Goal: Transaction & Acquisition: Download file/media

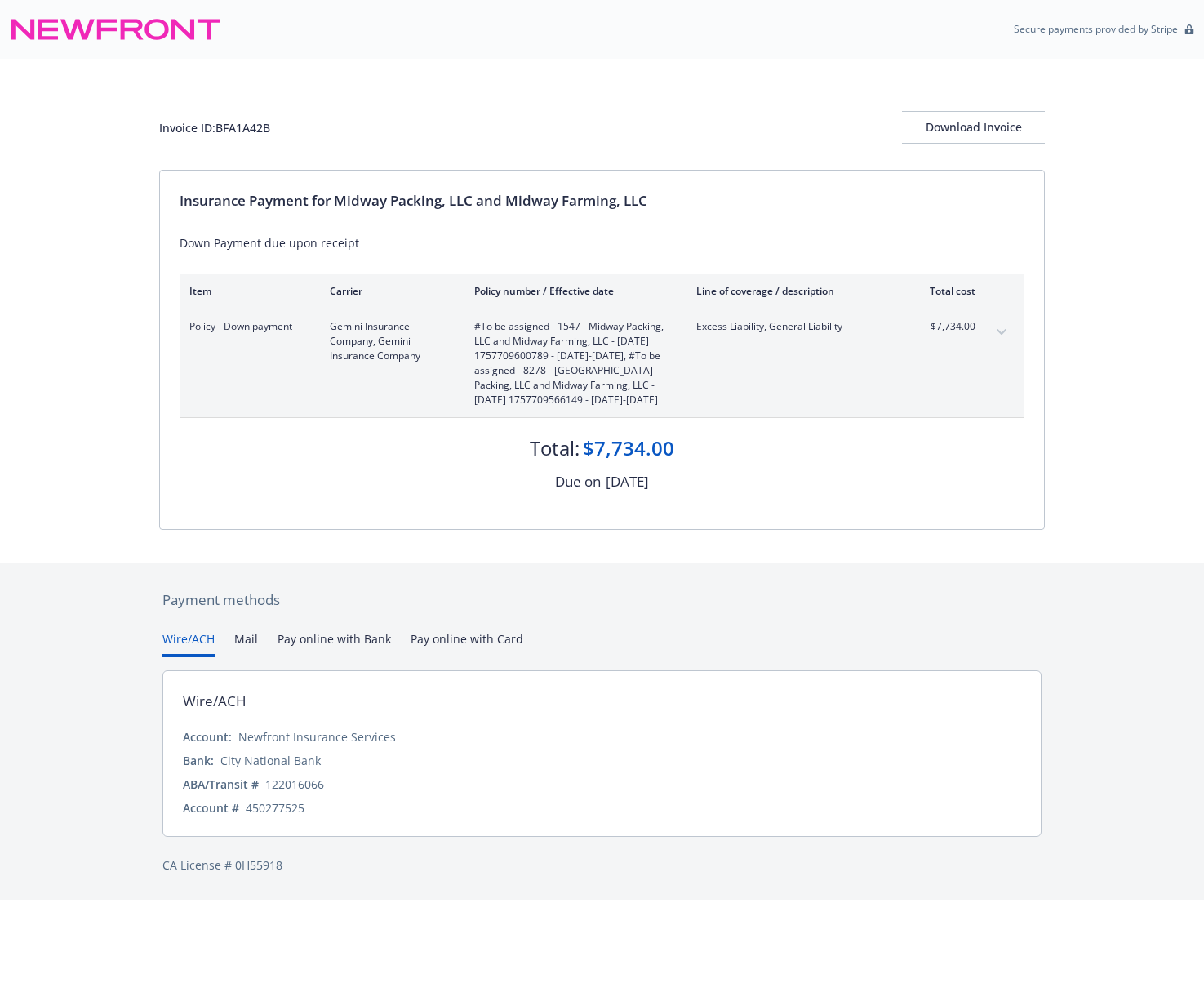
click at [644, 78] on div "Invoice ID: BFA1A42B Download Invoice" at bounding box center [602, 113] width 886 height 111
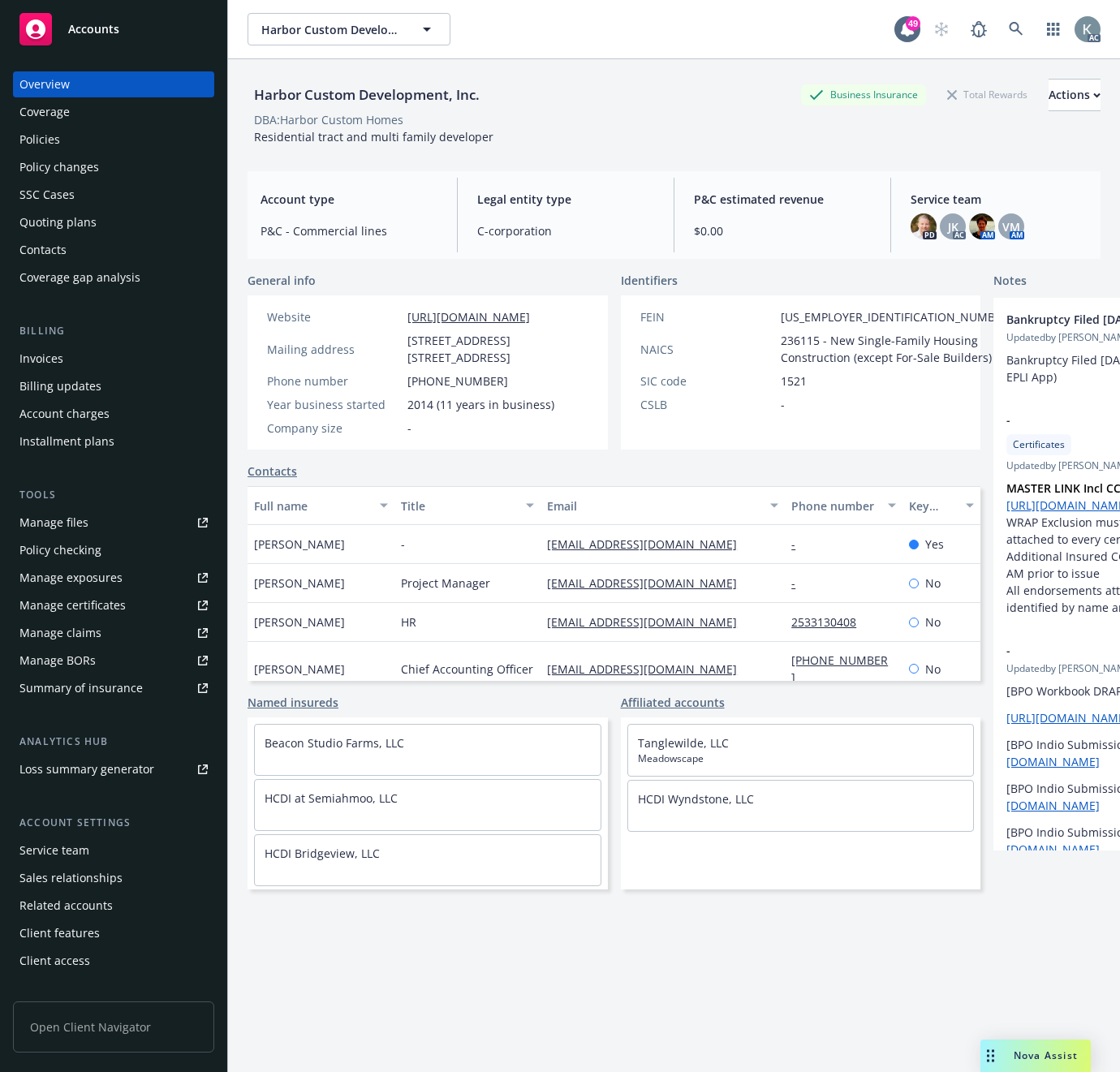
scroll to position [115, 0]
drag, startPoint x: 996, startPoint y: 25, endPoint x: 985, endPoint y: 27, distance: 11.2
click at [999, 27] on link at bounding box center [1015, 29] width 33 height 33
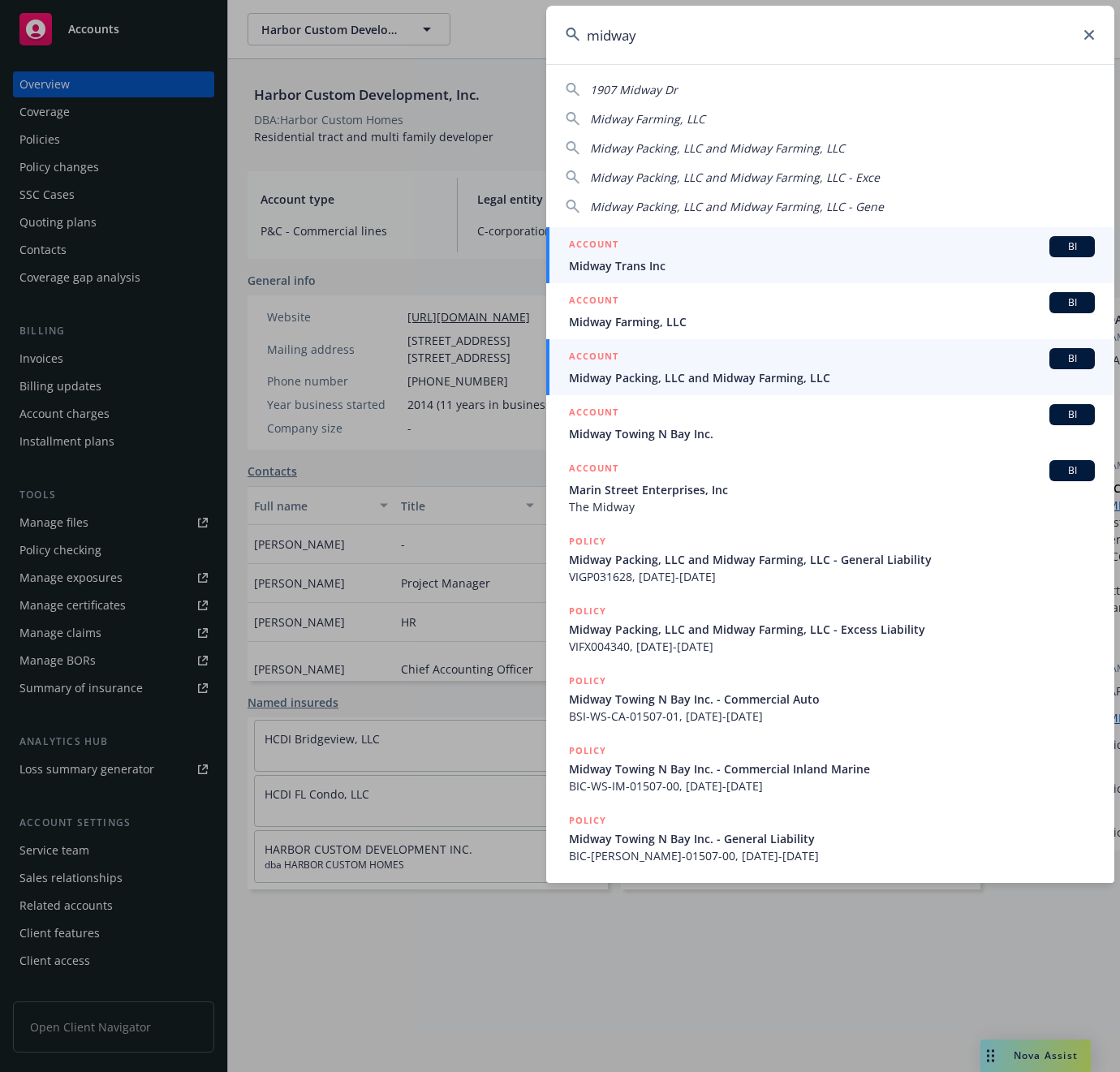
type input "midway"
click at [584, 376] on span "Midway Packing, LLC and Midway Farming, LLC" at bounding box center [831, 377] width 526 height 17
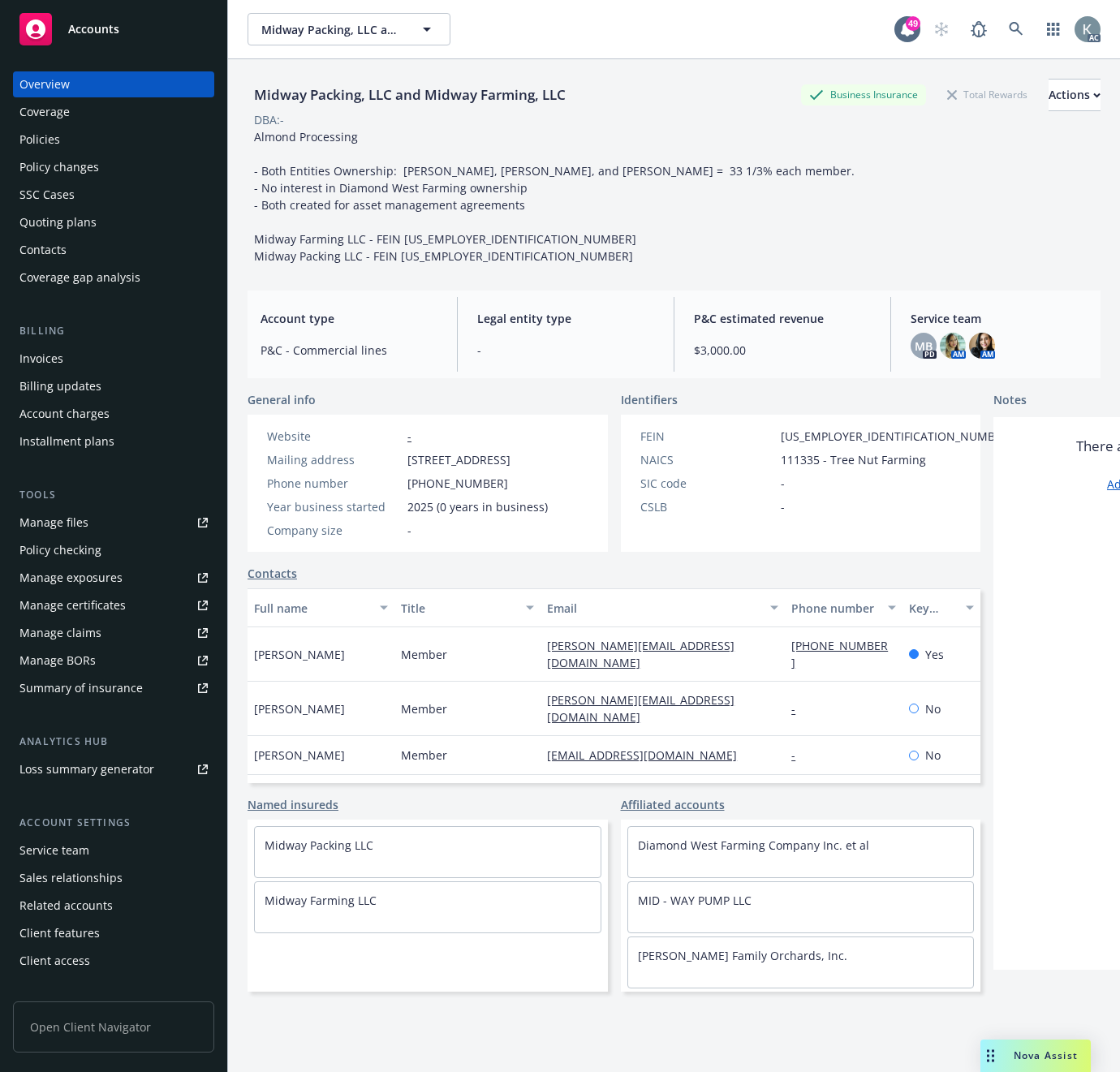
click at [39, 138] on div "Policies" at bounding box center [40, 139] width 41 height 26
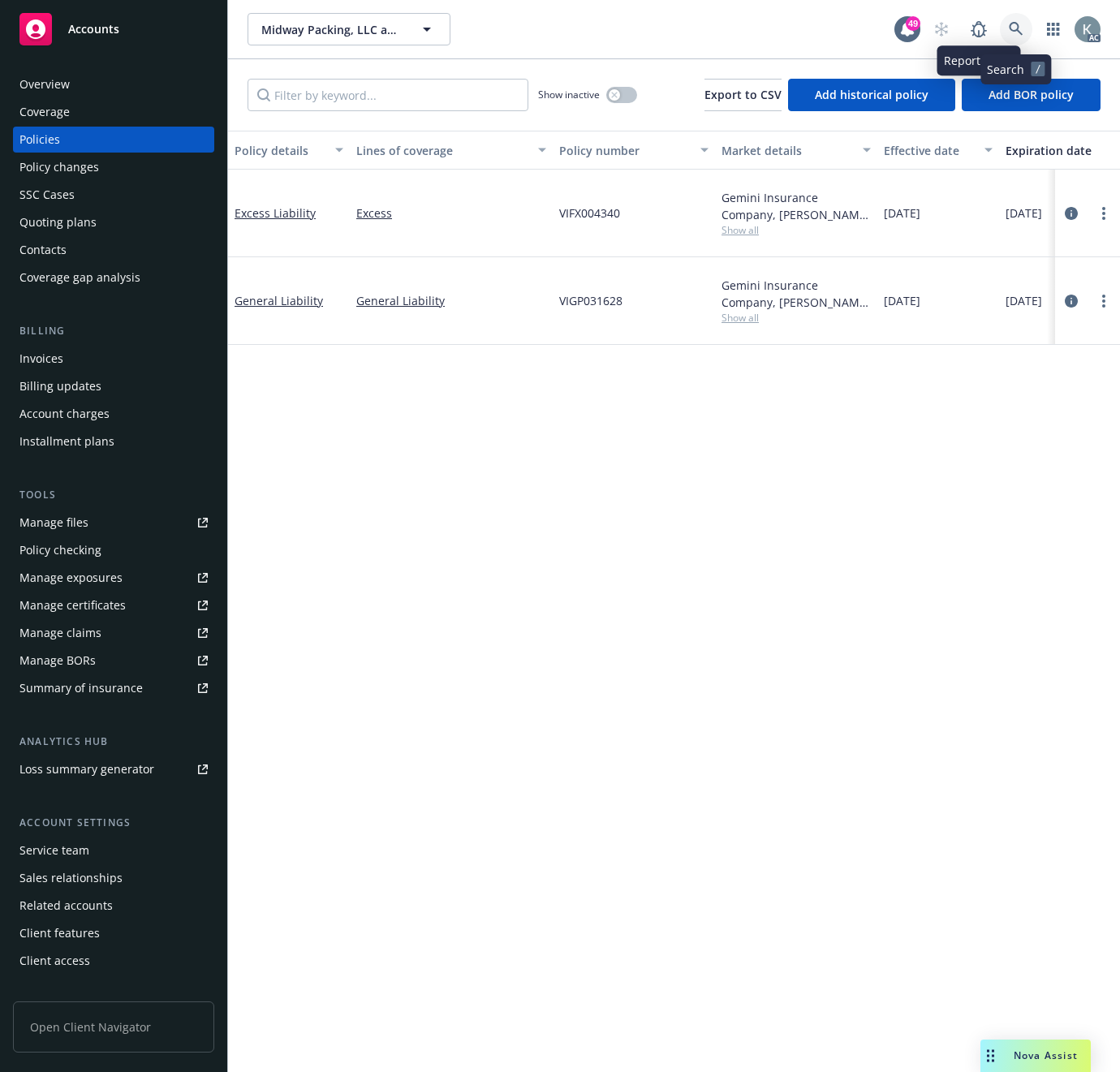
click at [1006, 25] on link at bounding box center [1015, 29] width 33 height 33
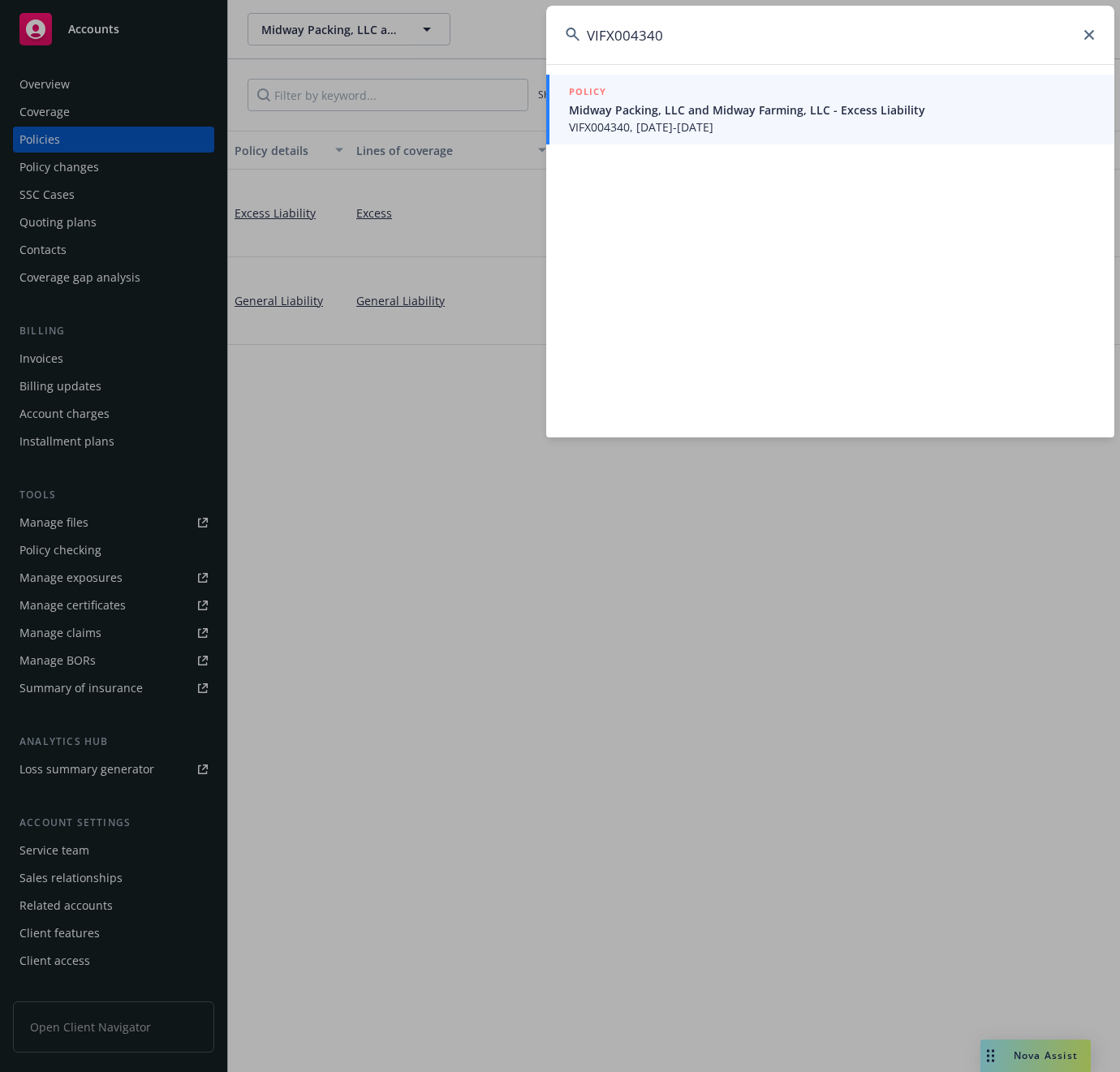
type input "VIFX004340"
click at [628, 123] on span "VIFX004340, 09/12/2025-09/12/2026" at bounding box center [831, 126] width 526 height 17
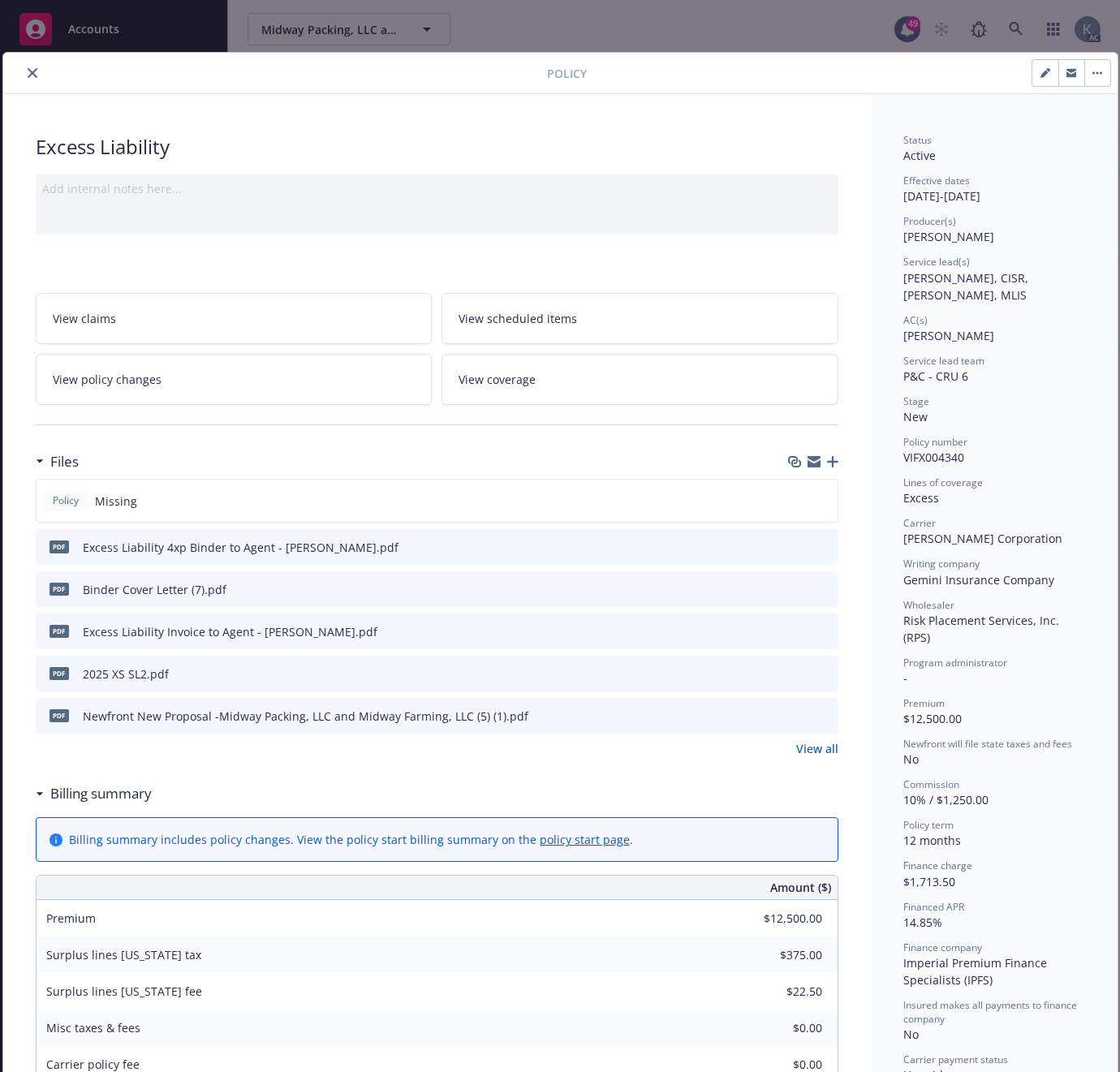
click at [793, 629] on icon "download file" at bounding box center [796, 630] width 13 height 13
click at [27, 73] on icon "close" at bounding box center [32, 72] width 10 height 10
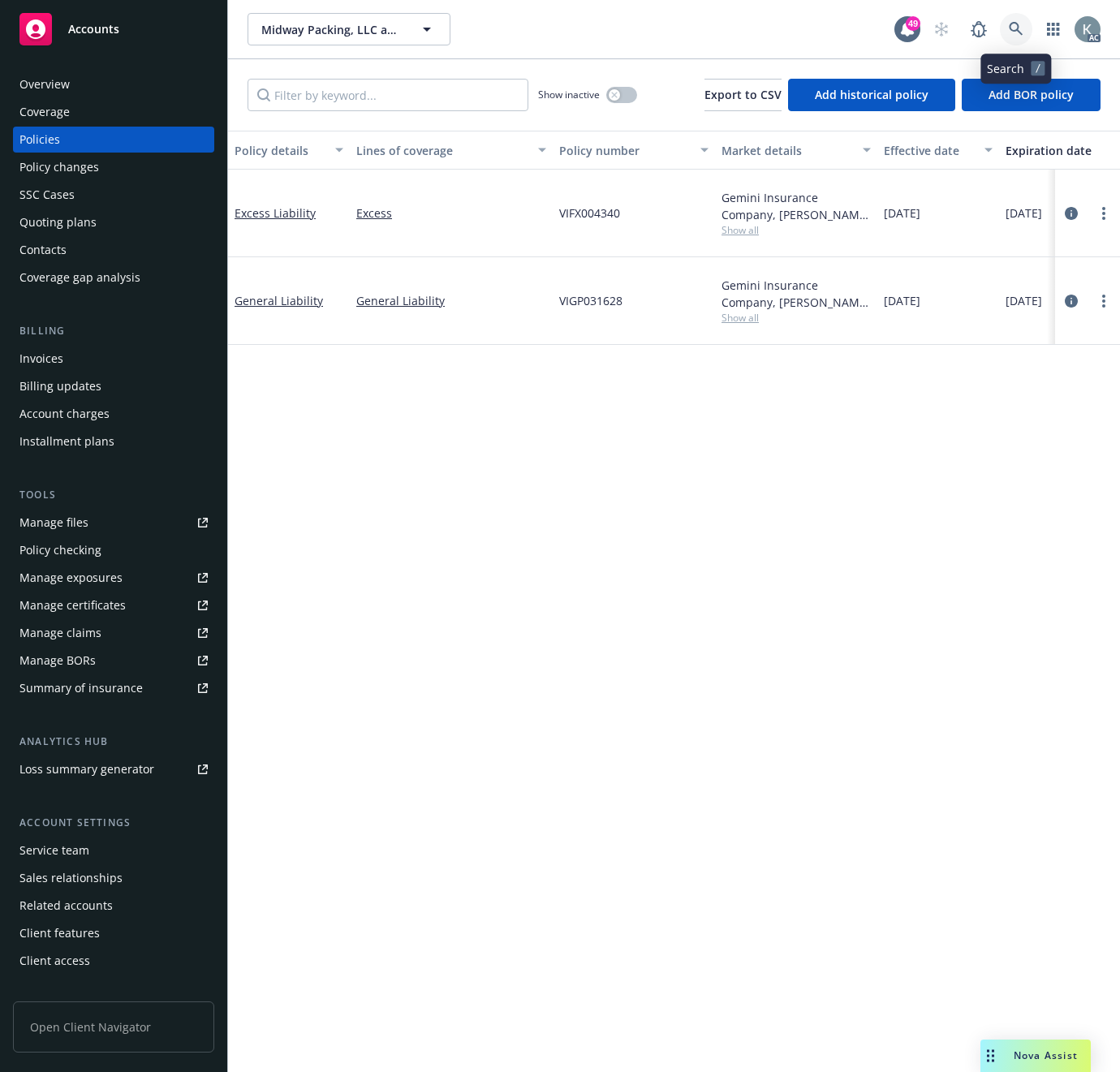
click at [1009, 29] on icon at bounding box center [1015, 29] width 15 height 15
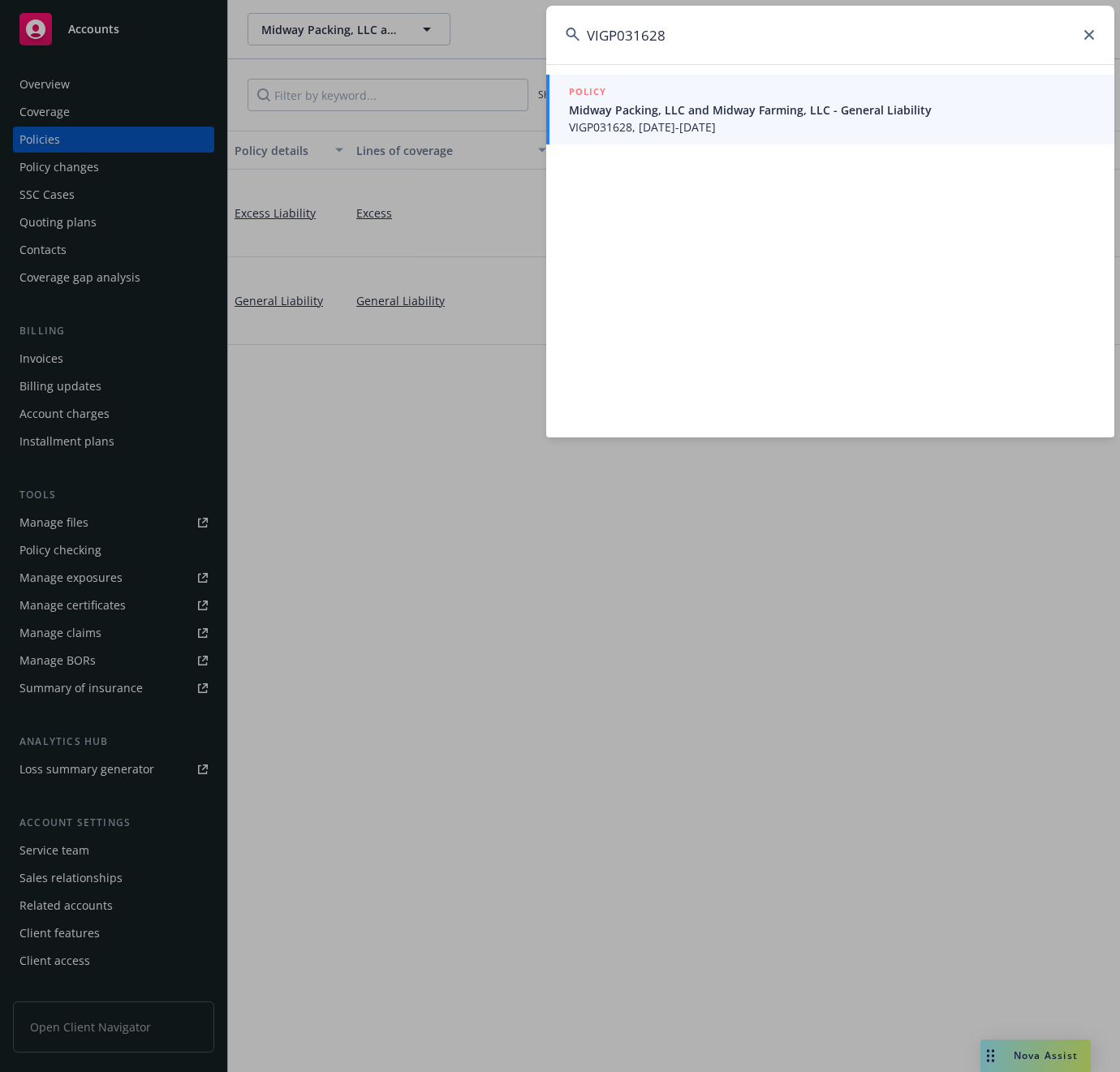
type input "VIGP031628"
click at [636, 126] on span "VIGP031628, 09/12/2025-09/12/2026" at bounding box center [831, 126] width 526 height 17
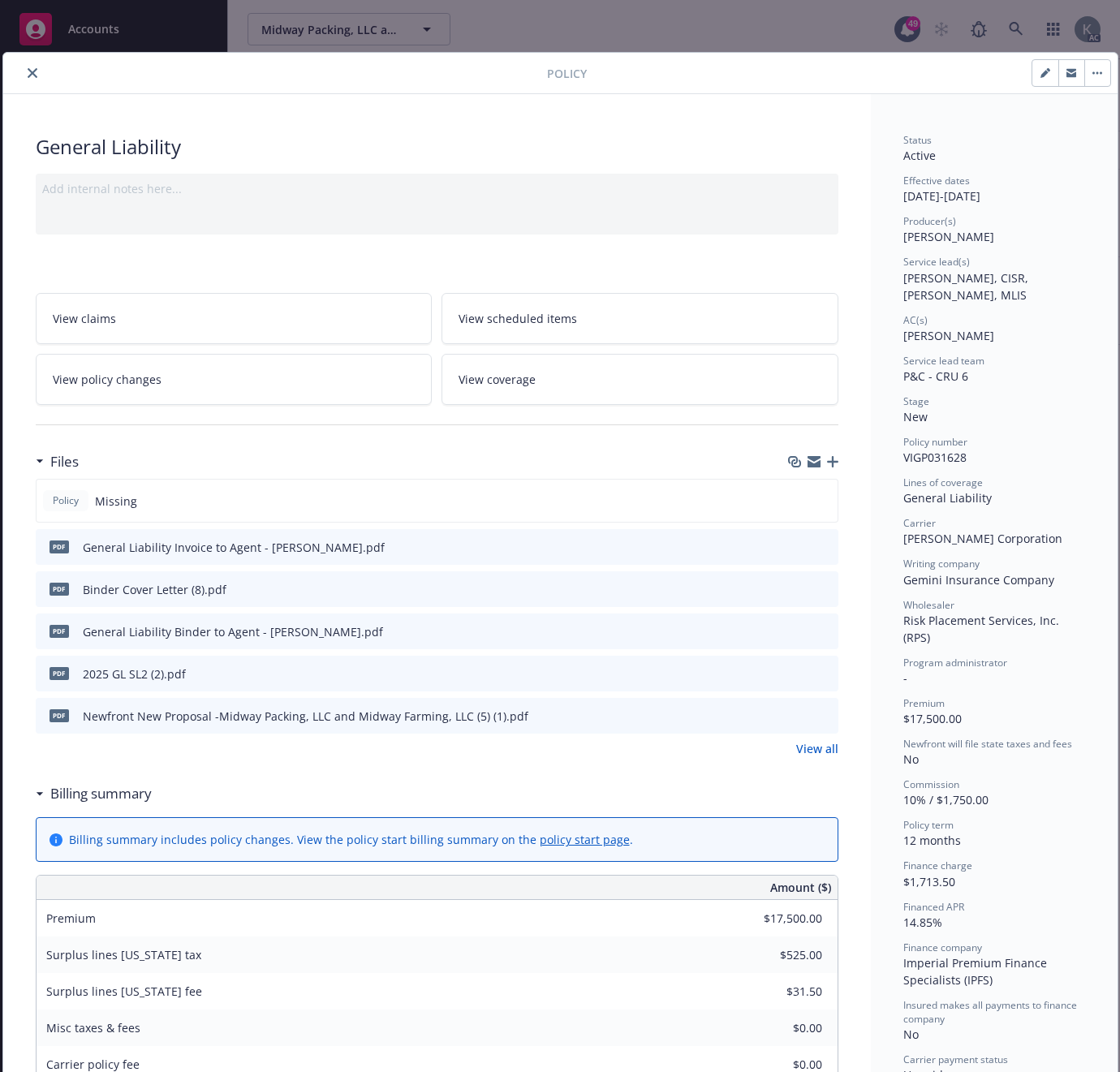
click at [795, 540] on icon "download file" at bounding box center [796, 546] width 13 height 13
click at [363, 139] on div "General Liability" at bounding box center [437, 146] width 803 height 27
click at [35, 71] on button "close" at bounding box center [33, 73] width 19 height 19
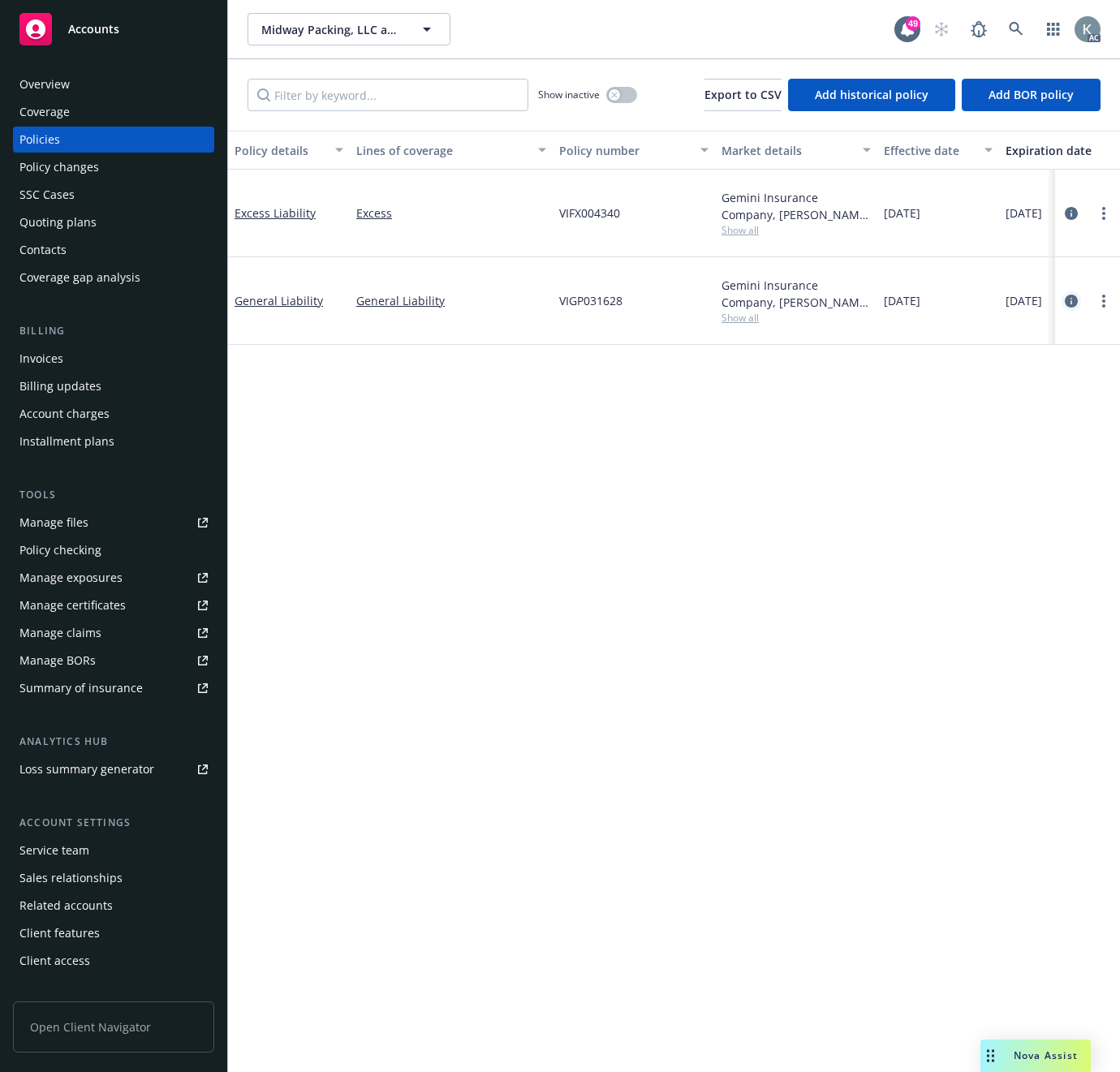
click at [1068, 302] on icon "circleInformation" at bounding box center [1071, 301] width 13 height 13
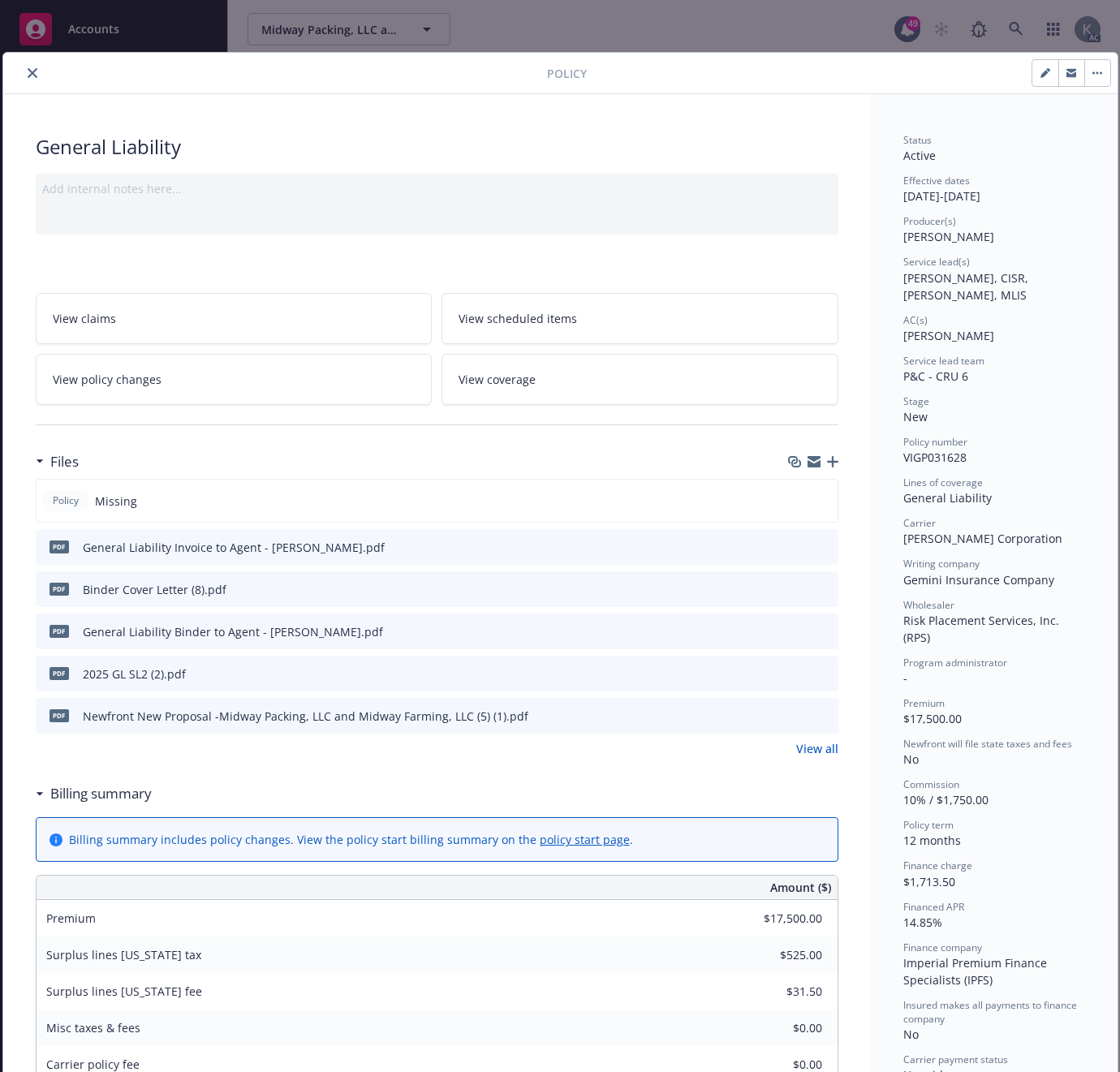
scroll to position [48, 0]
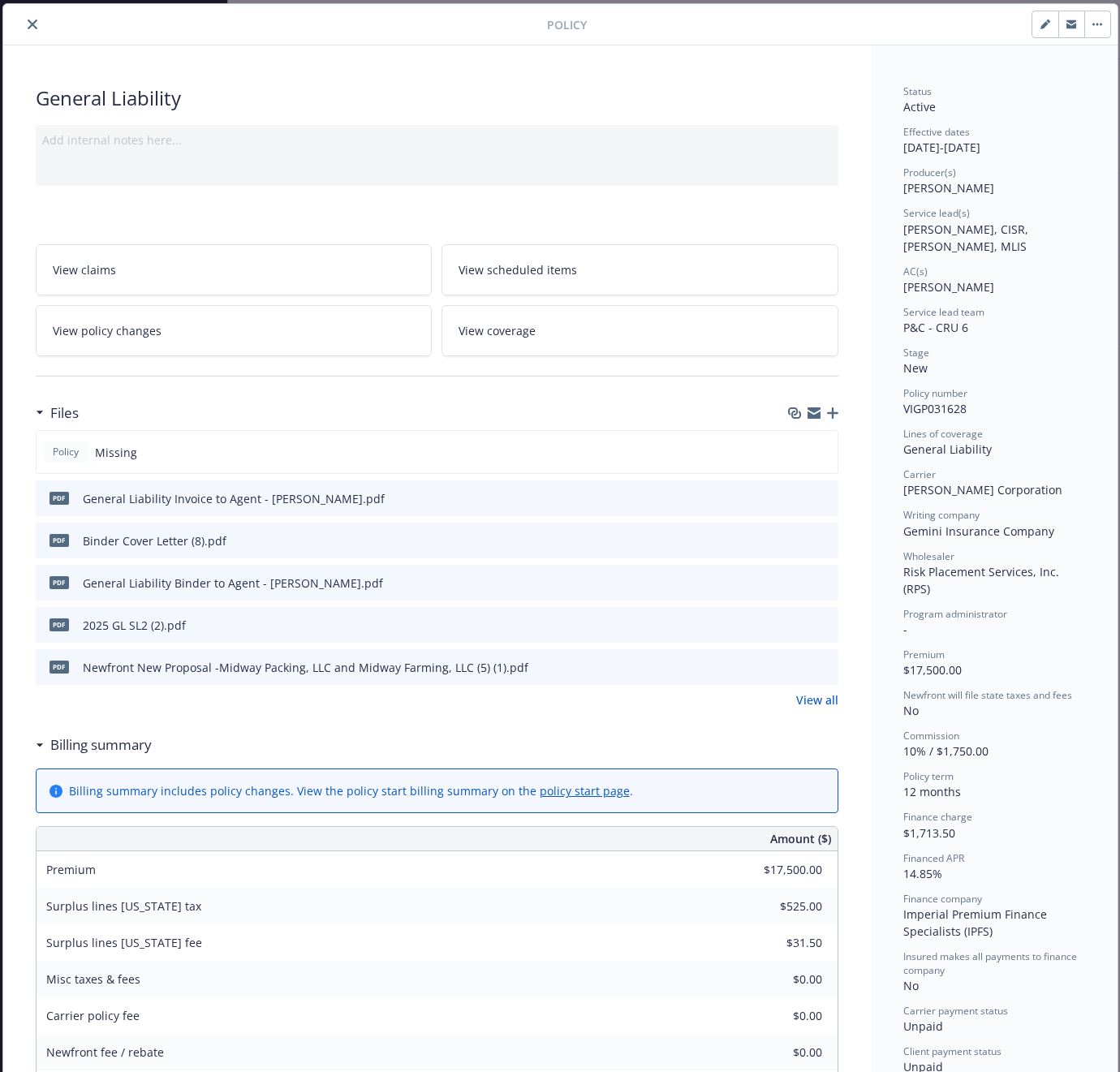
click at [31, 21] on icon "close" at bounding box center [32, 24] width 10 height 10
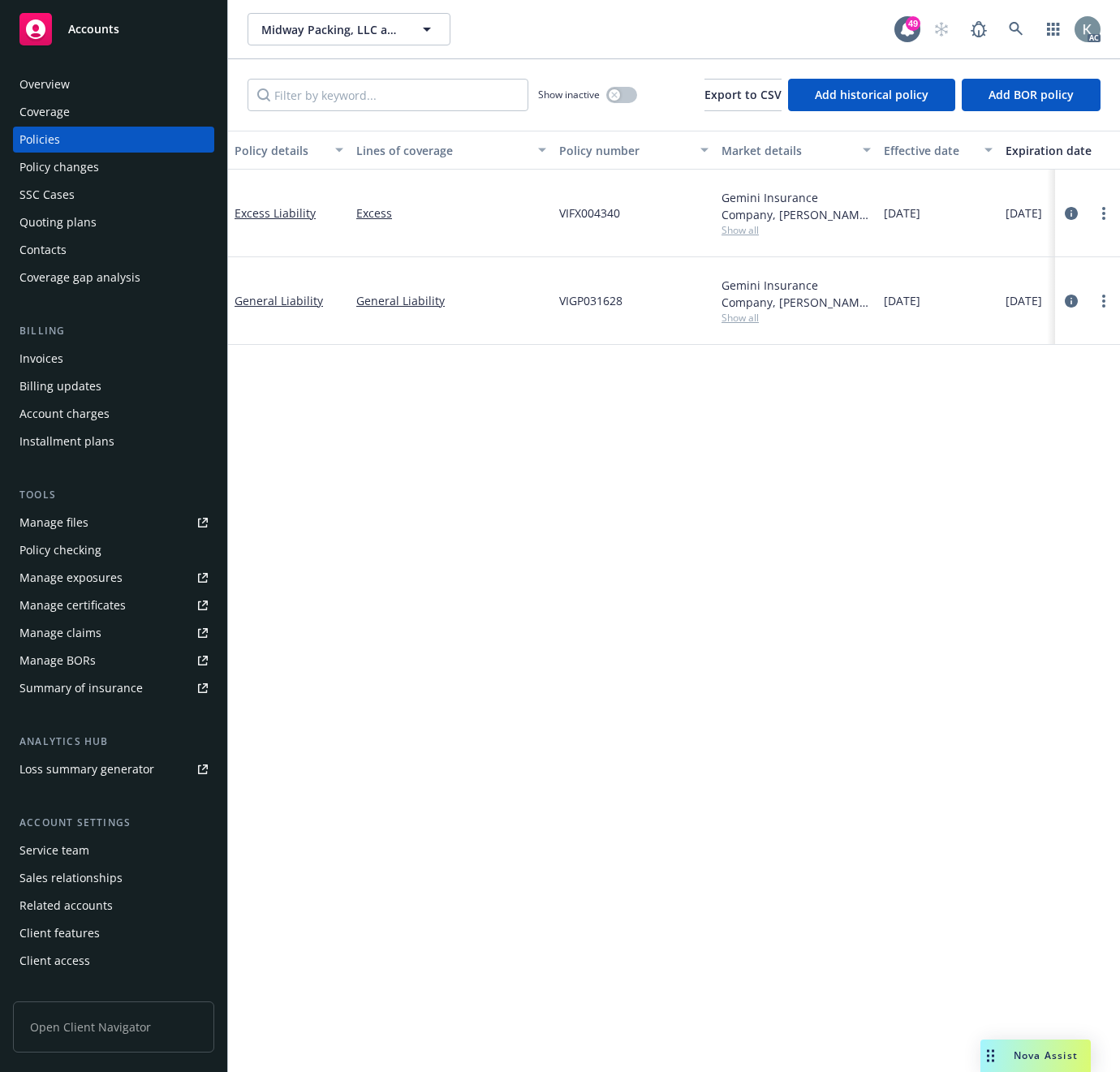
click at [68, 517] on div "Manage files" at bounding box center [54, 522] width 69 height 26
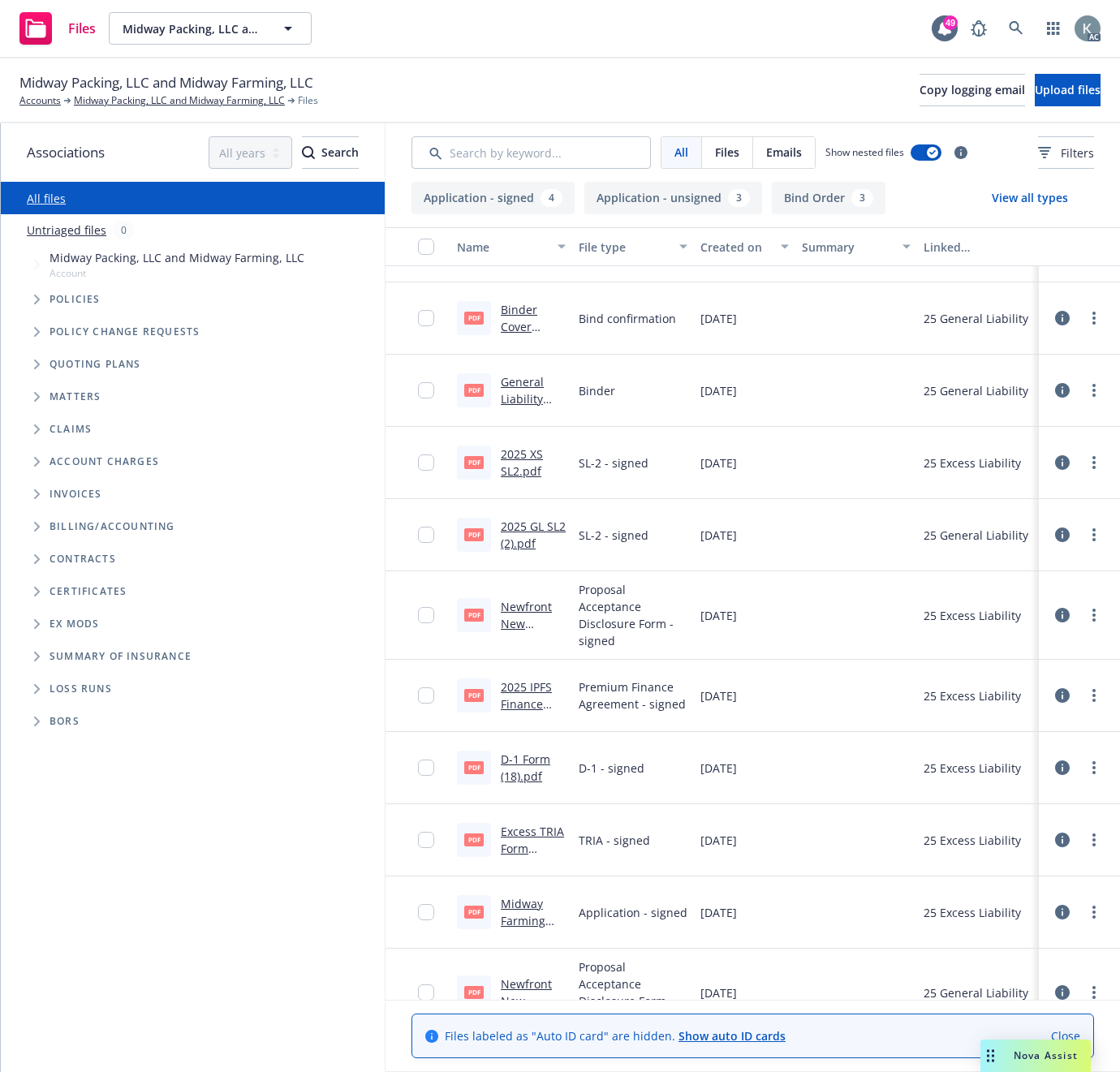
scroll to position [361, 0]
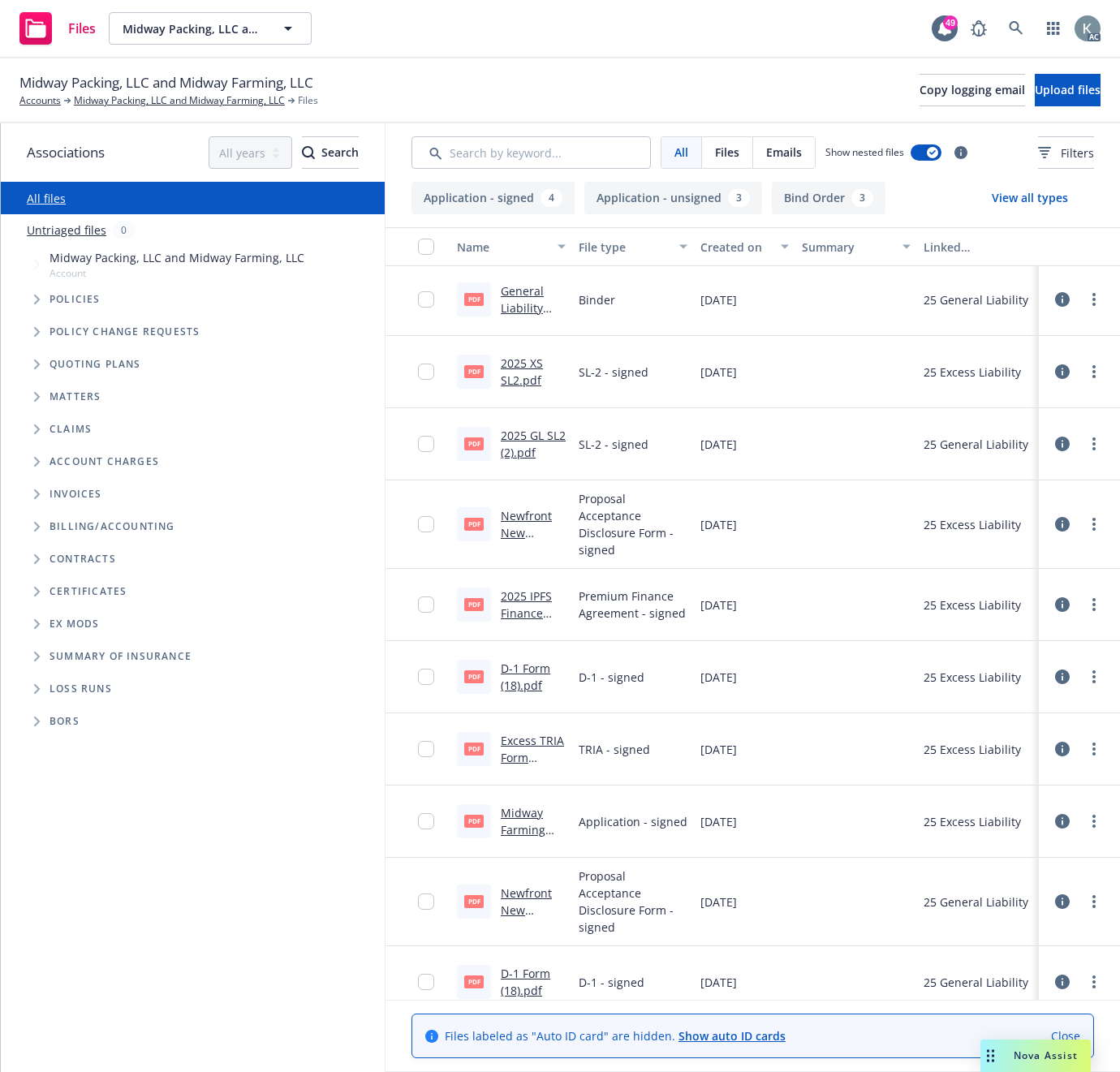
click at [508, 599] on link "2025 IPFS Finance Agreement (1).pdf" at bounding box center [530, 622] width 60 height 66
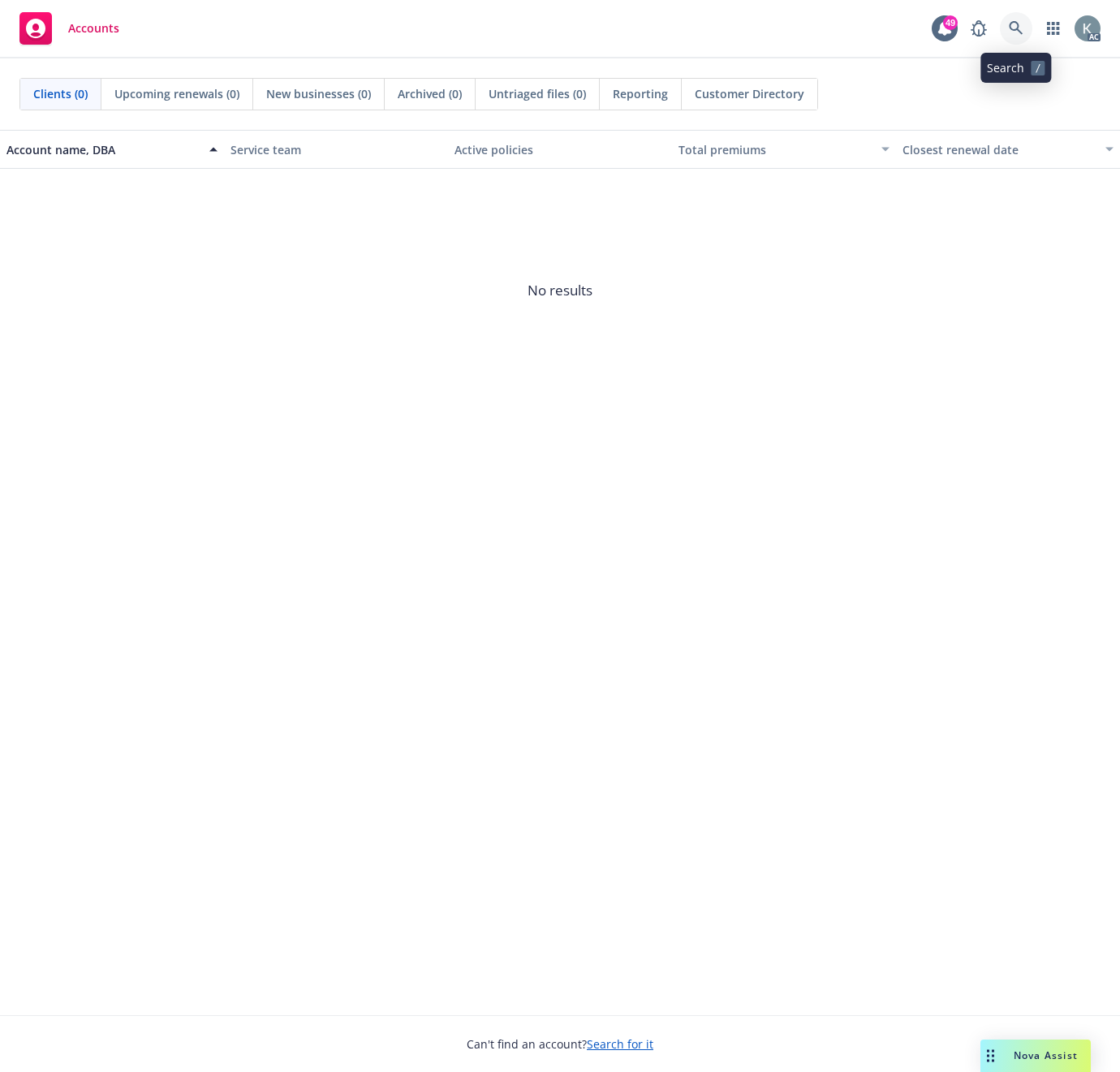
click at [1012, 22] on icon at bounding box center [1015, 28] width 14 height 14
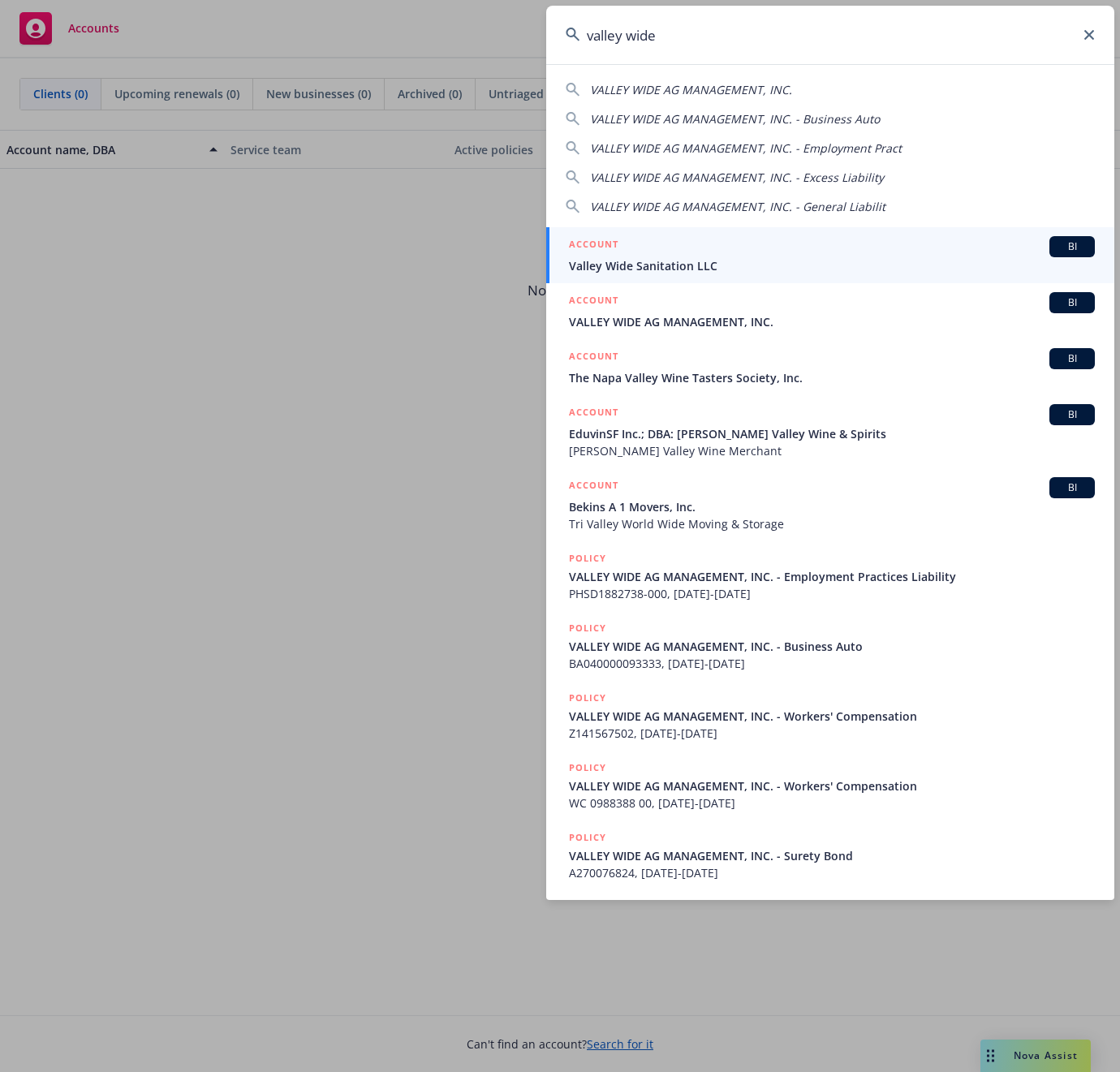
type input "valley wide"
click at [619, 260] on span "Valley Wide Sanitation LLC" at bounding box center [831, 265] width 526 height 17
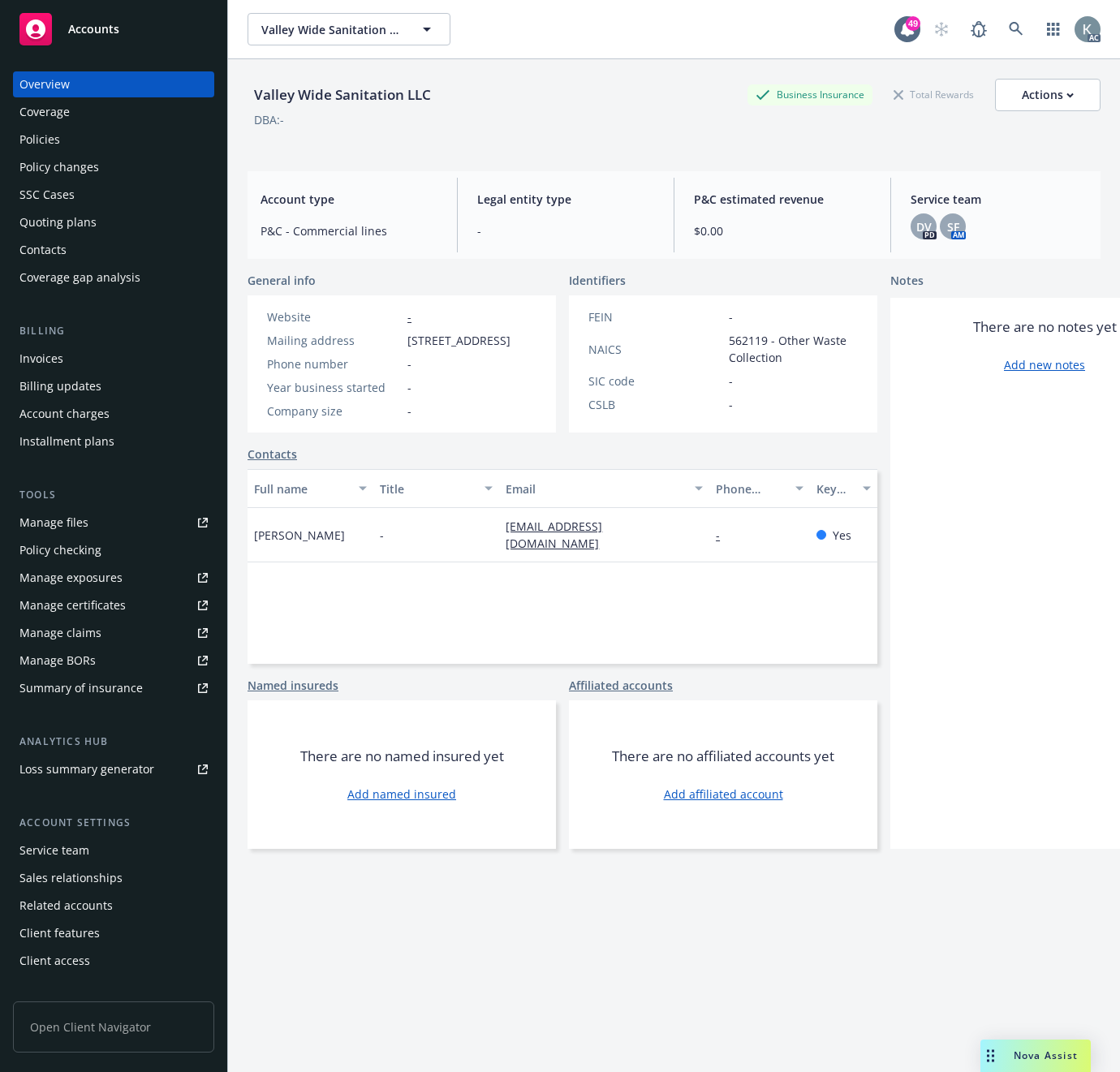
click at [723, 953] on div "Valley Wide Sanitation LLC Business Insurance Total Rewards Actions DBA: - Acco…" at bounding box center [674, 585] width 853 height 1053
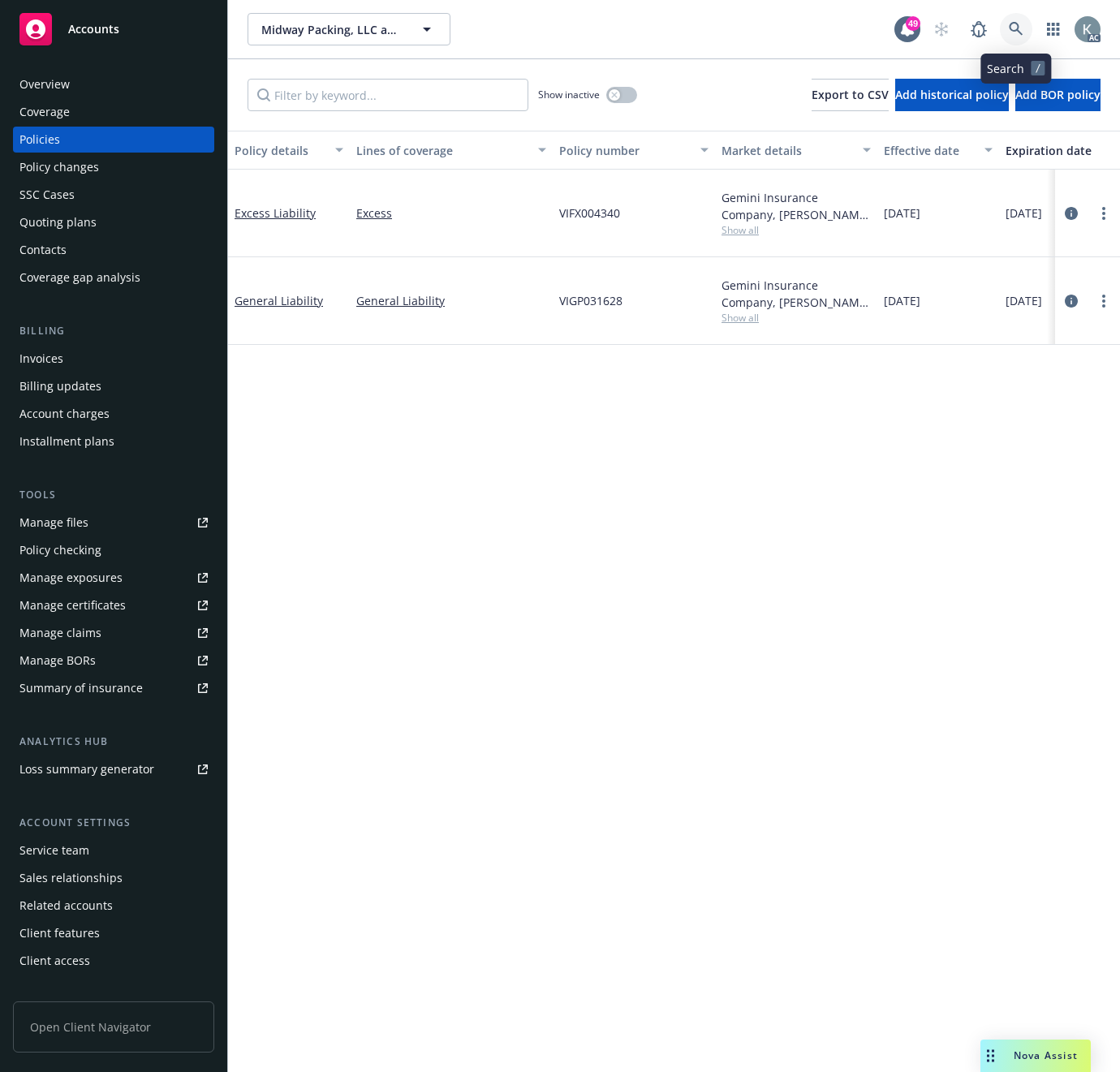
click at [1012, 23] on icon at bounding box center [1015, 29] width 14 height 14
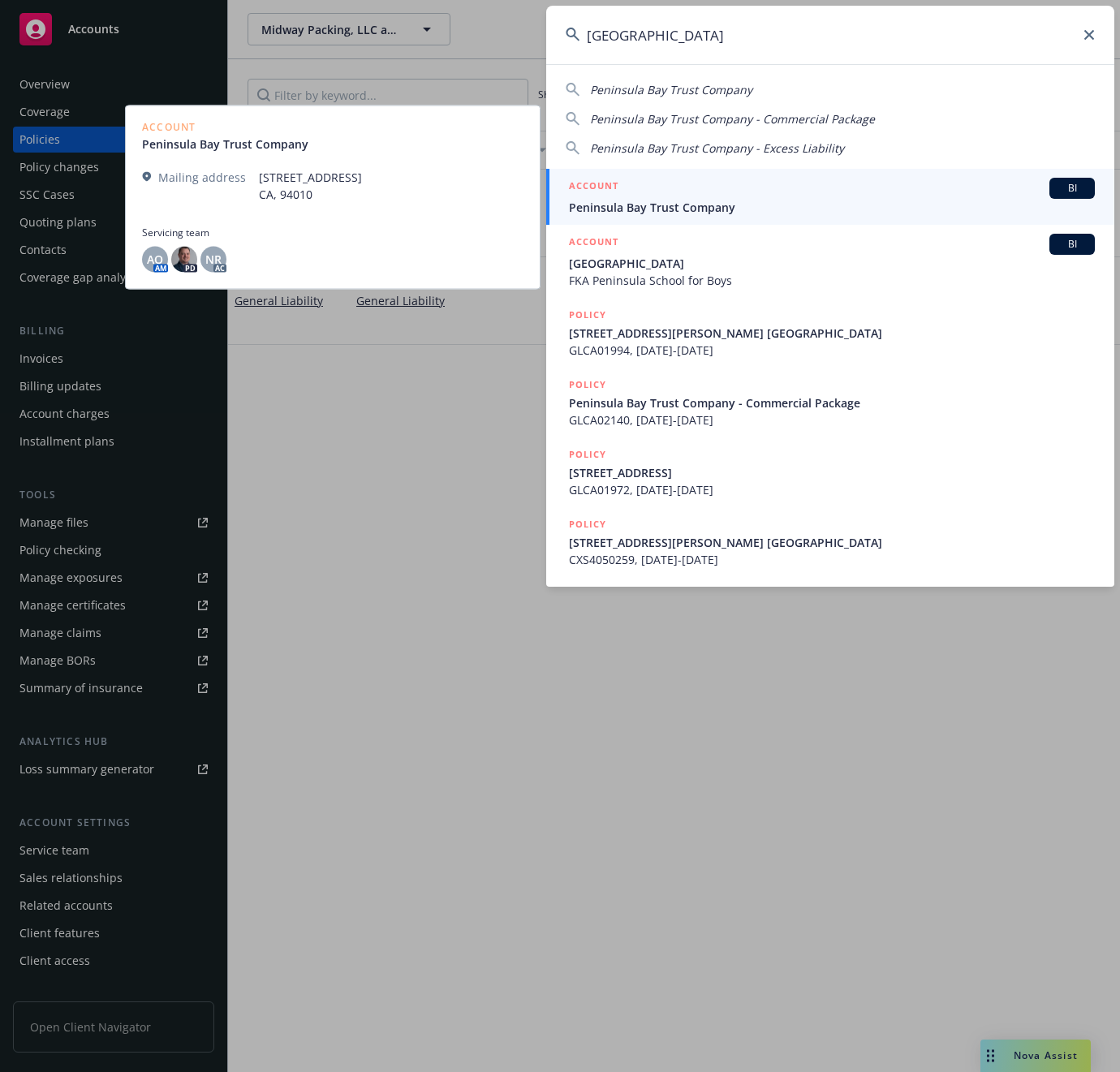
type input "peninsula bay"
click at [646, 208] on span "Peninsula Bay Trust Company" at bounding box center [831, 207] width 526 height 17
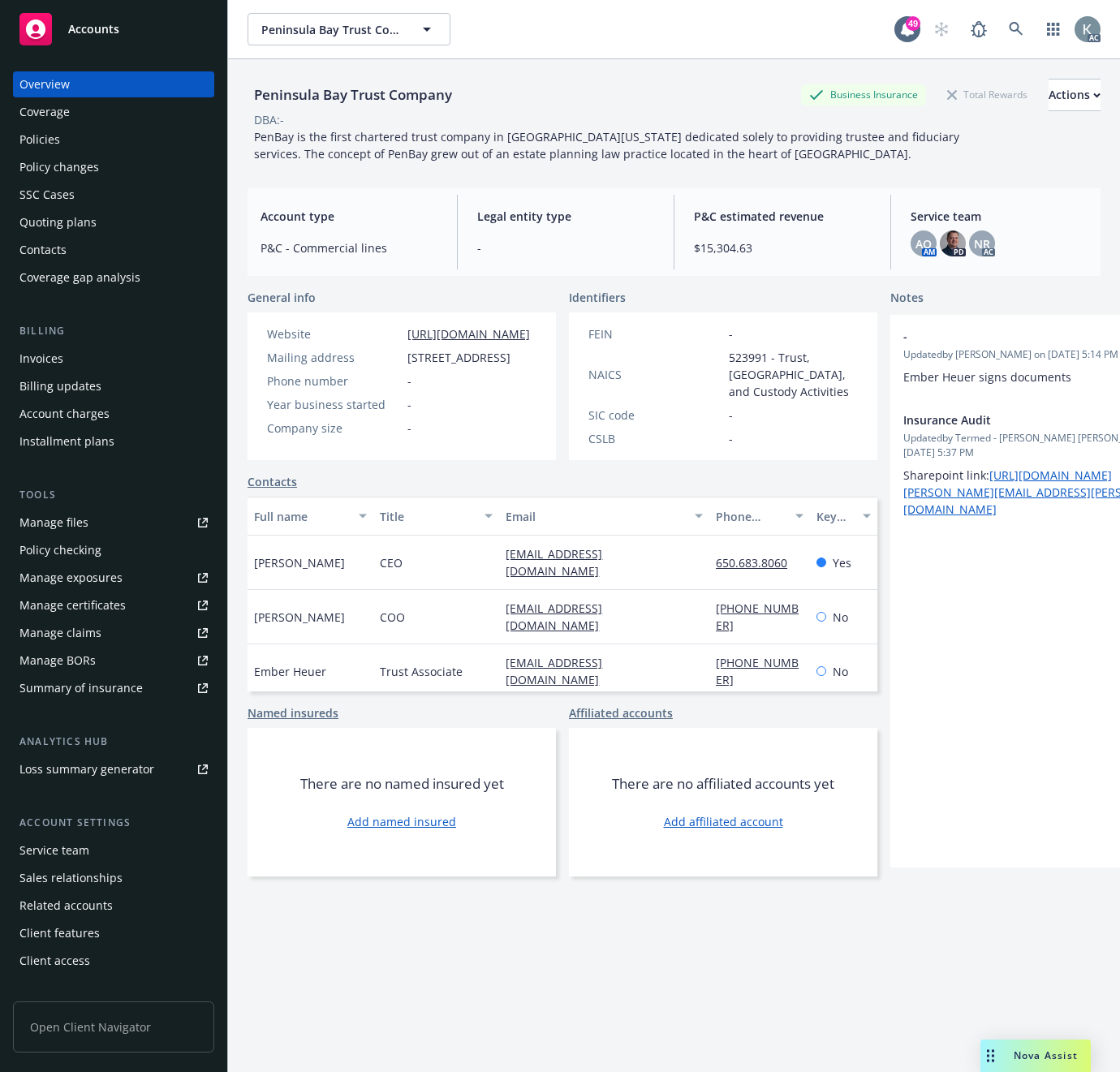
click at [50, 352] on div "Invoices" at bounding box center [41, 358] width 44 height 26
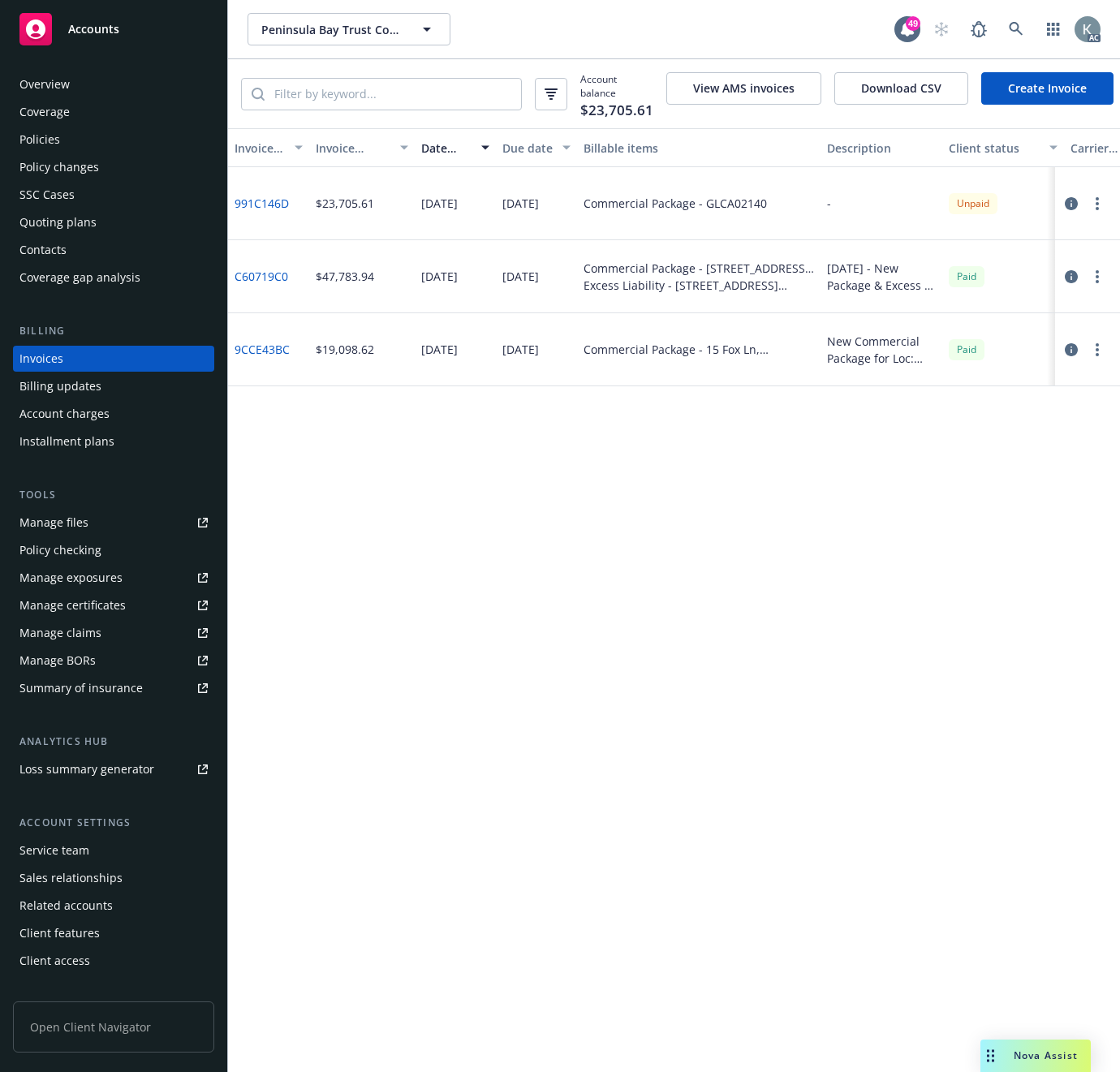
click at [257, 212] on link "991C146D" at bounding box center [262, 203] width 55 height 17
click at [261, 212] on link "991C146D" at bounding box center [262, 203] width 55 height 17
click at [1011, 26] on icon at bounding box center [1015, 29] width 15 height 15
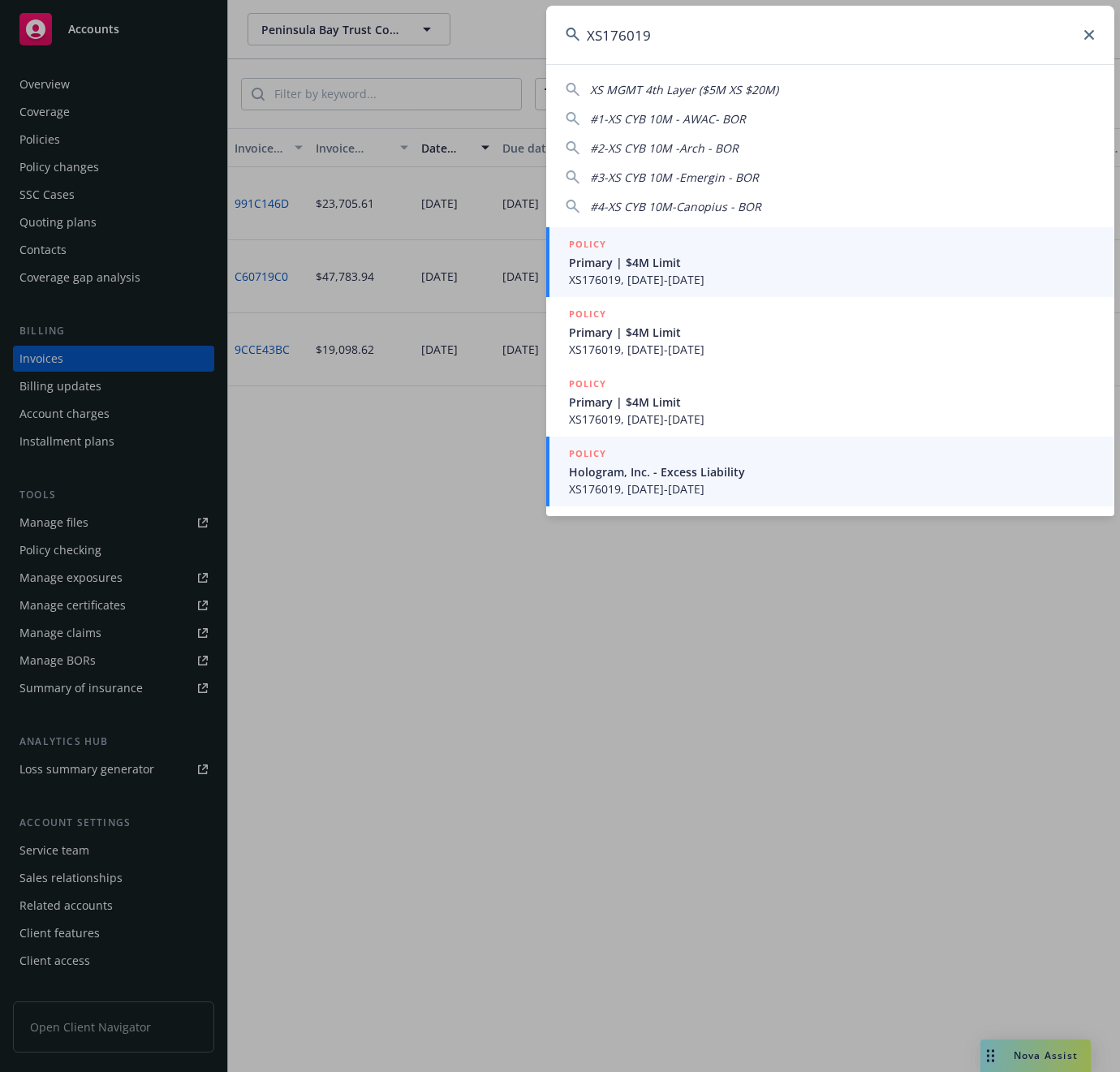
type input "XS176019"
click at [675, 482] on span "XS176019, 08/15/2025-08/15/2026" at bounding box center [831, 488] width 526 height 17
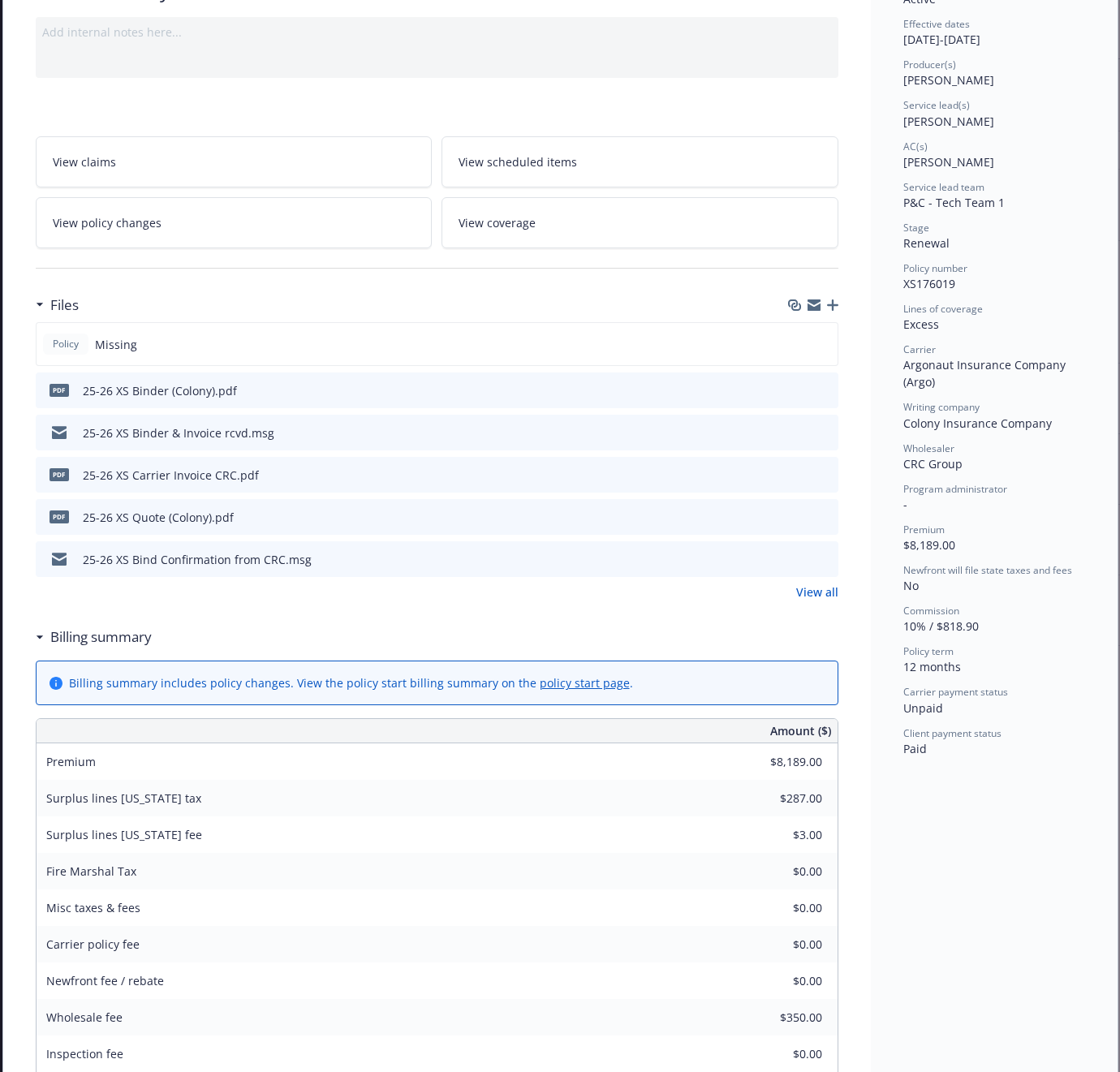
scroll to position [90, 0]
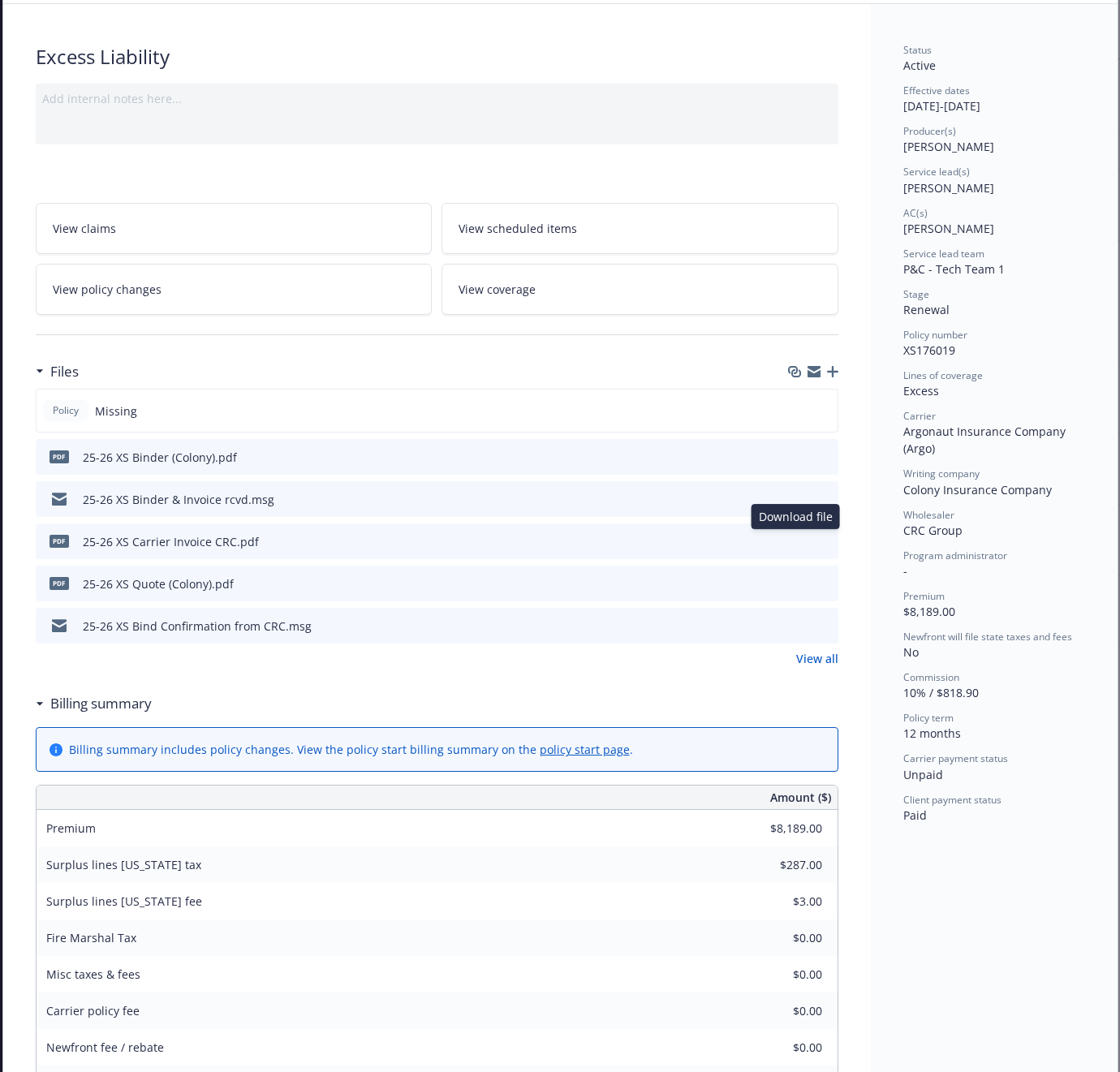
click at [796, 538] on icon "download file" at bounding box center [796, 540] width 13 height 13
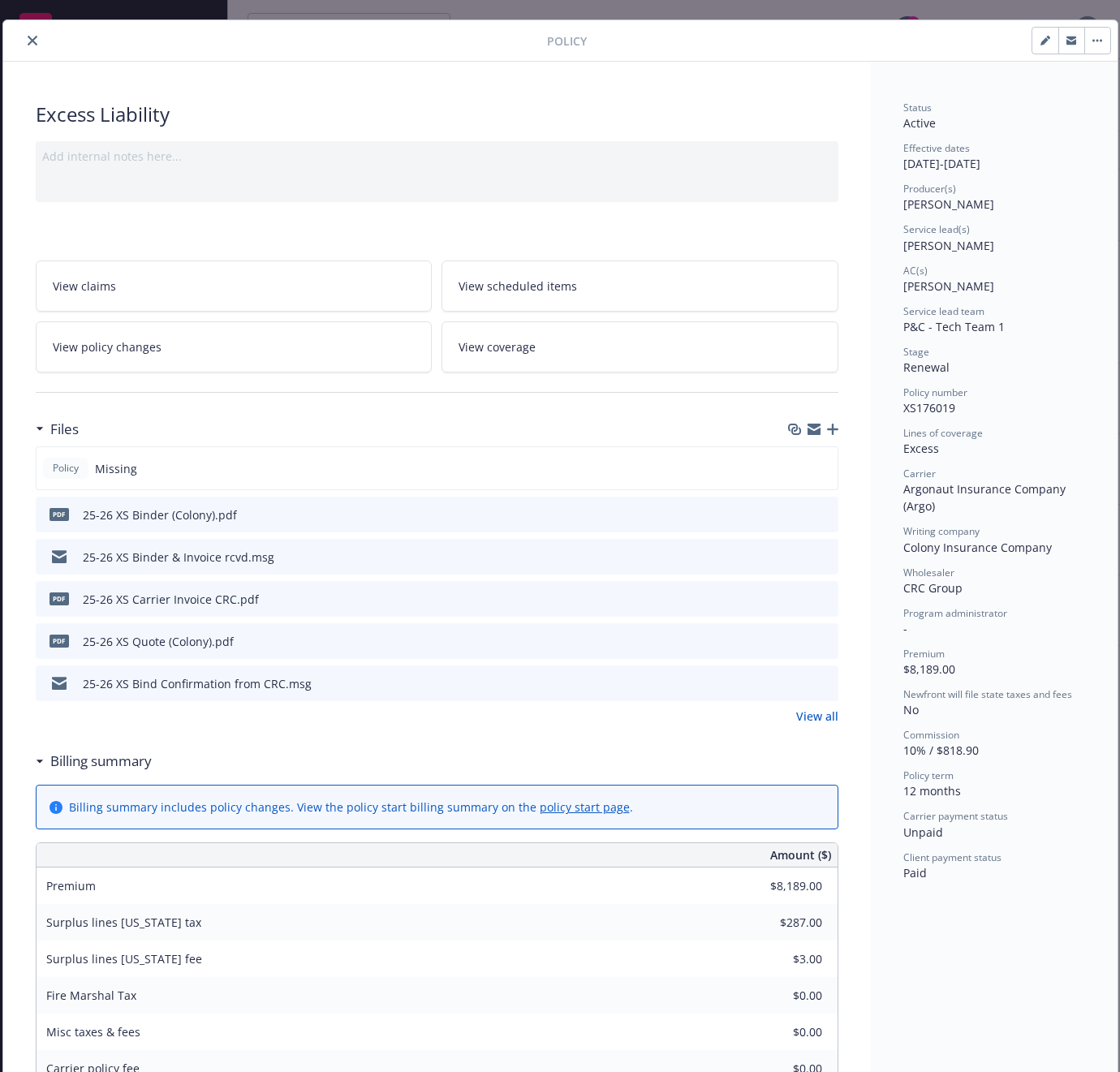
scroll to position [0, 0]
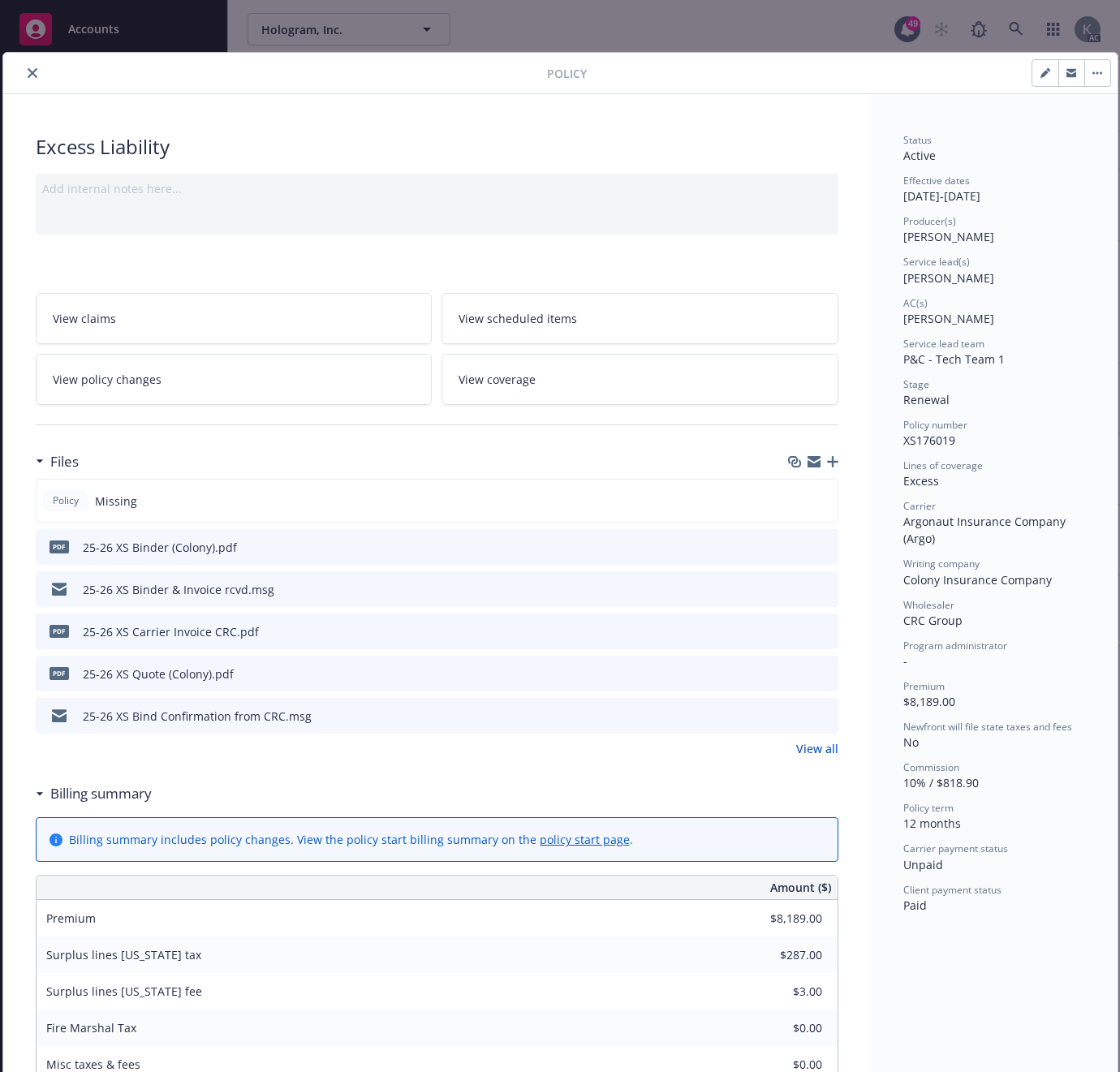
click at [27, 74] on icon "close" at bounding box center [32, 72] width 10 height 10
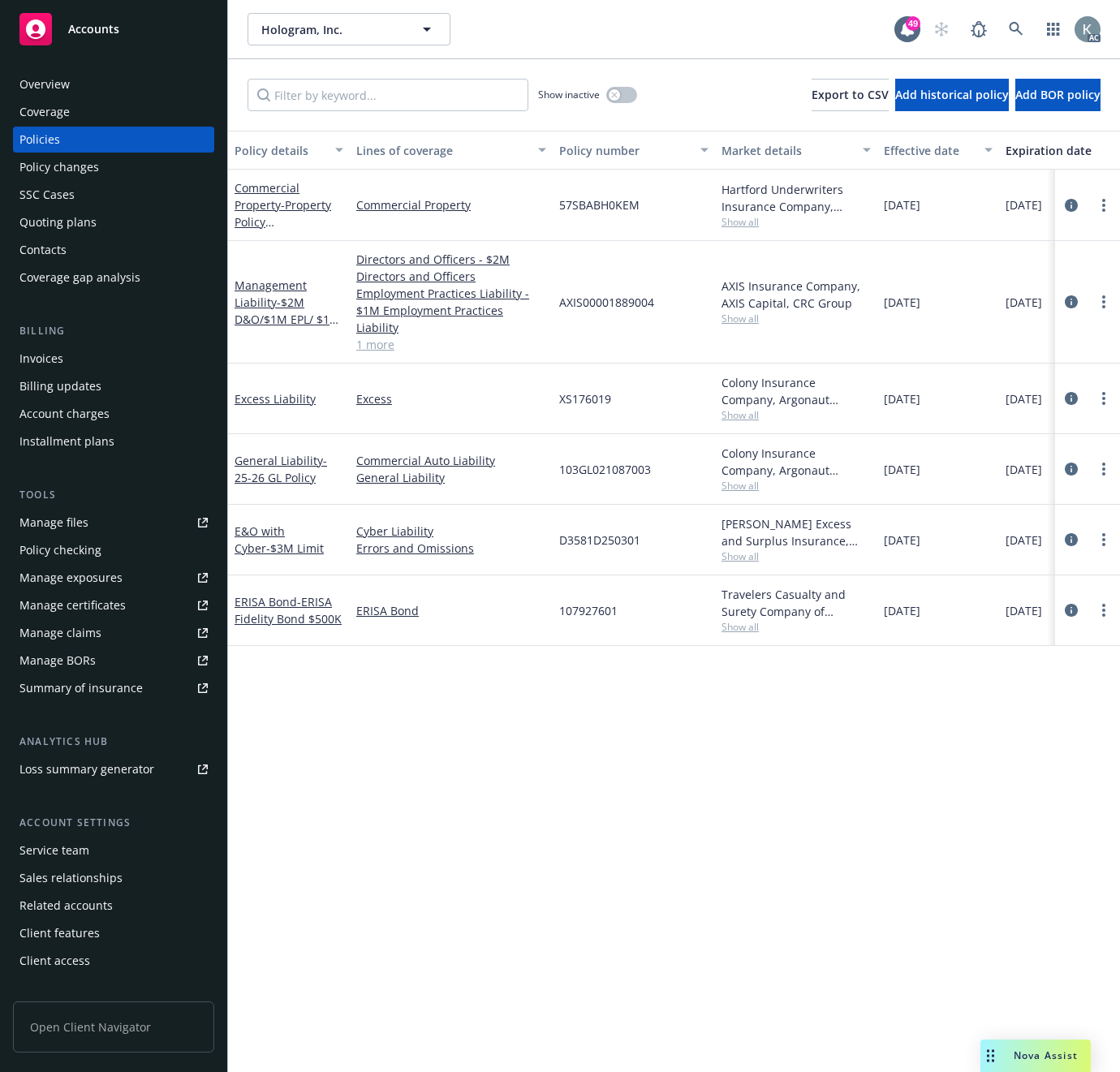
click at [52, 354] on div "Invoices" at bounding box center [41, 358] width 44 height 26
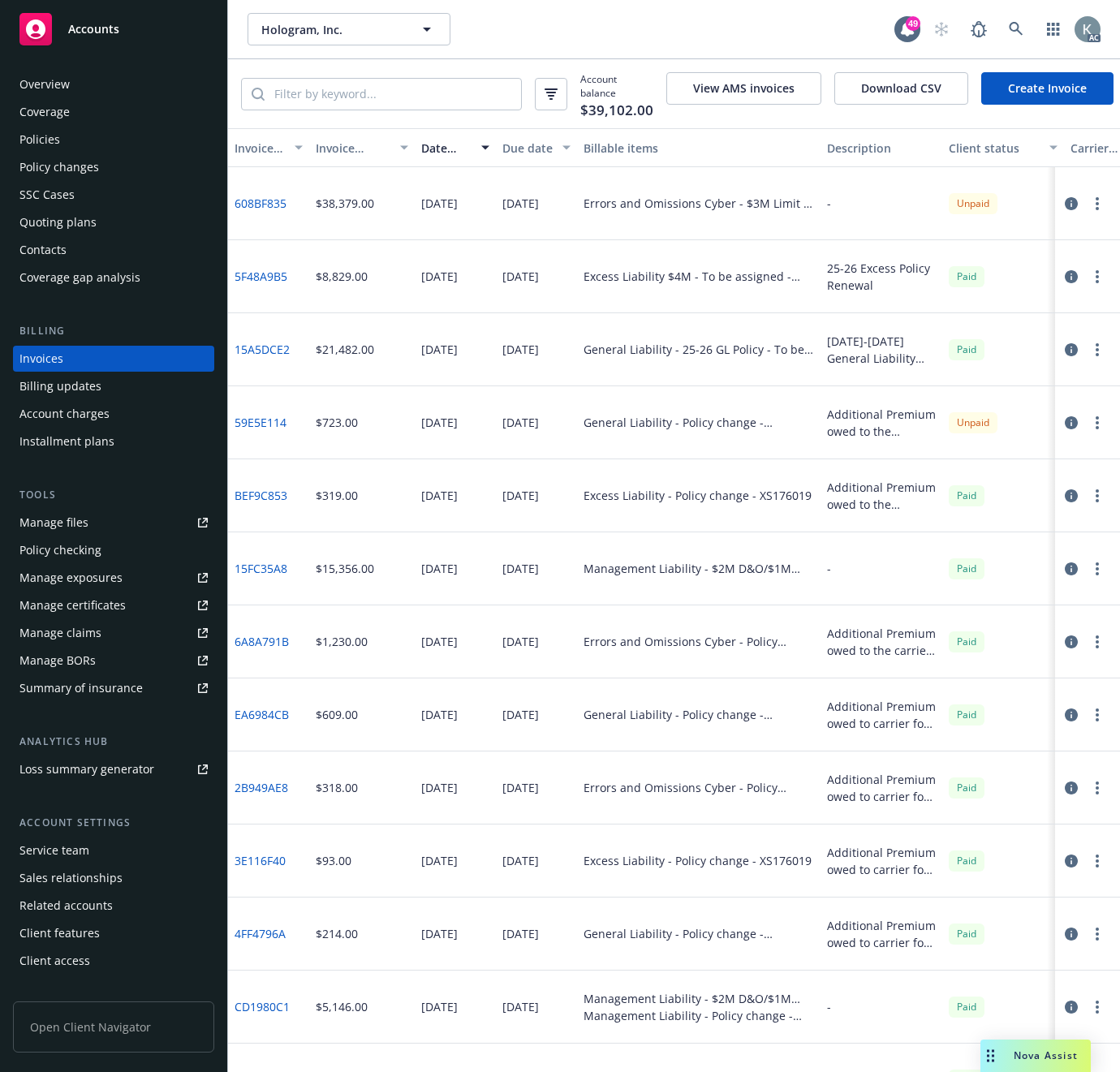
click at [262, 430] on link "59E5E114" at bounding box center [260, 422] width 52 height 17
click at [266, 205] on link "608BF835" at bounding box center [260, 203] width 52 height 17
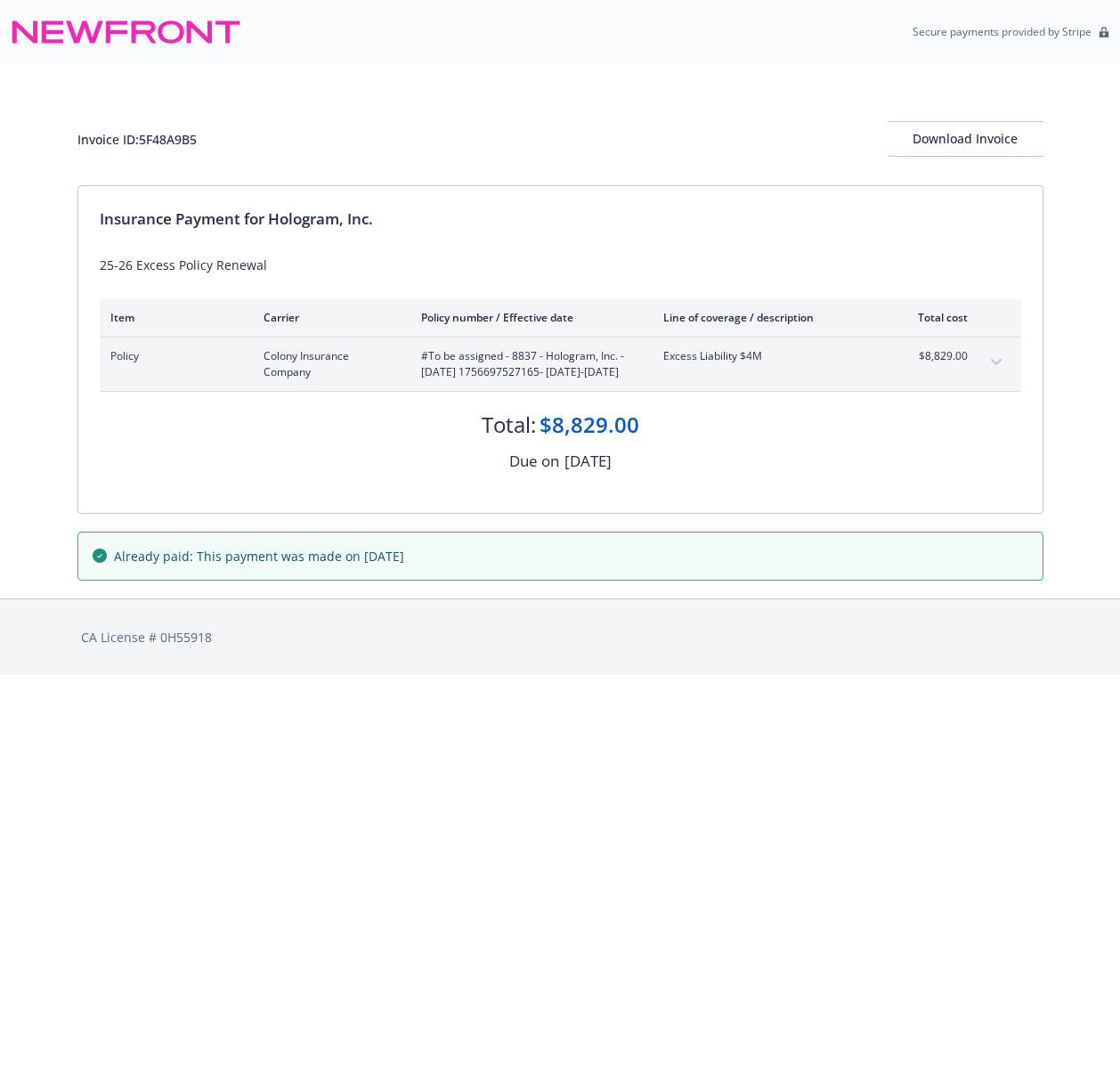
click at [997, 362] on icon "expand content" at bounding box center [996, 362] width 11 height 7
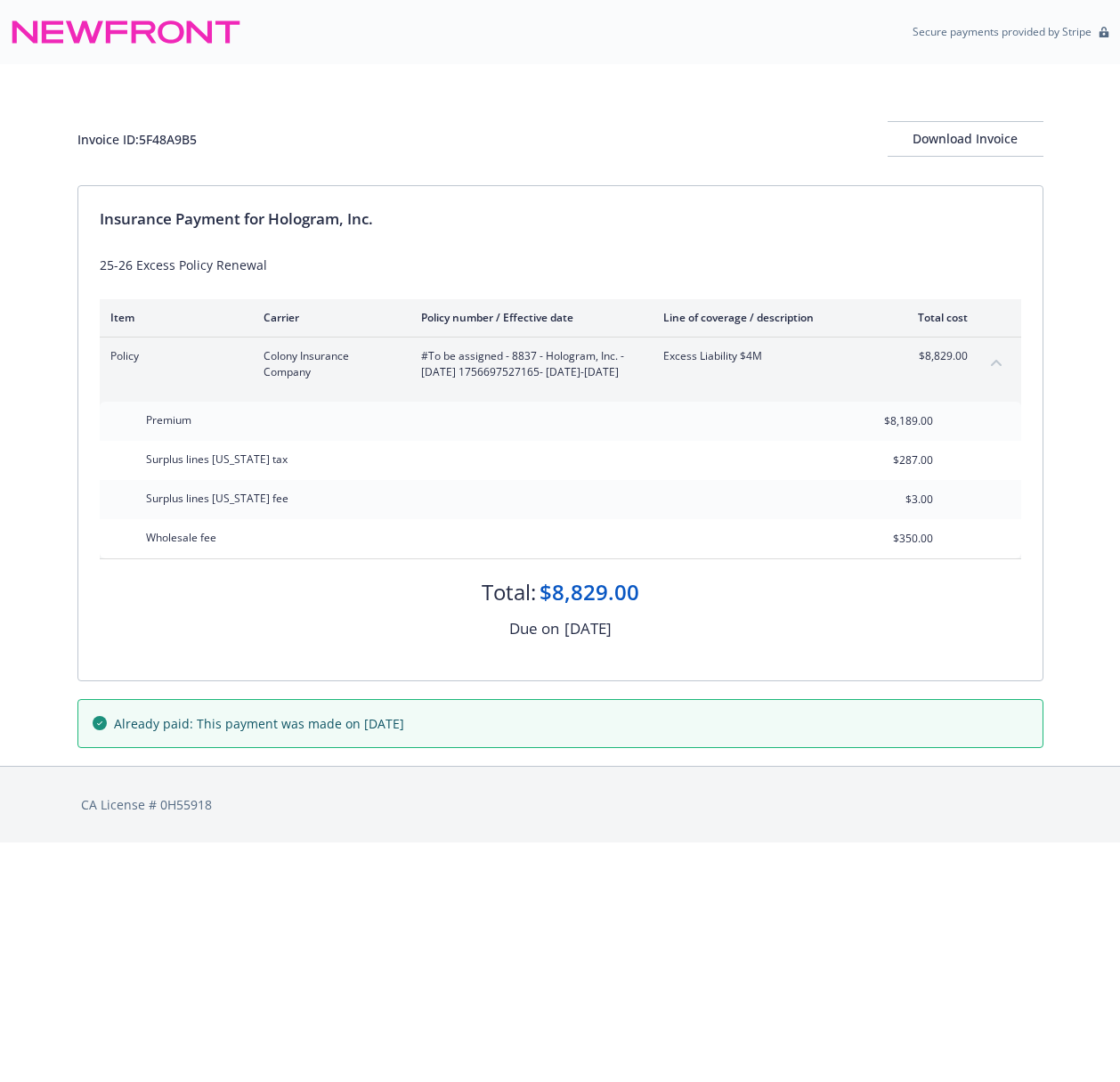
click at [766, 140] on div "Invoice ID: 5F48A9B5 Download Invoice" at bounding box center [560, 138] width 966 height 36
click at [601, 135] on div "Invoice ID: 5F48A9B5 Download Invoice" at bounding box center [560, 138] width 966 height 36
